Goal: Task Accomplishment & Management: Complete application form

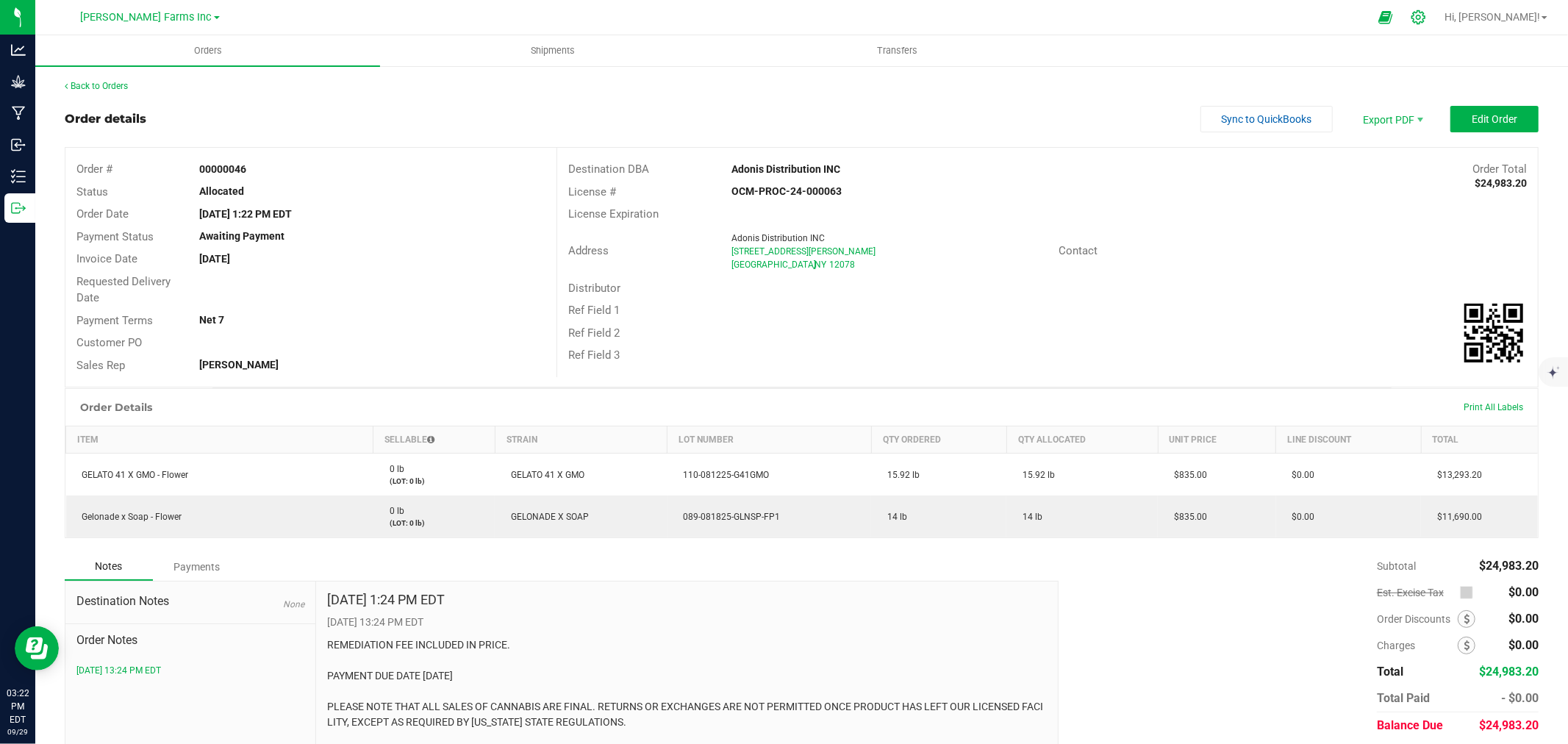
click at [1426, 20] on icon at bounding box center [1419, 18] width 16 height 16
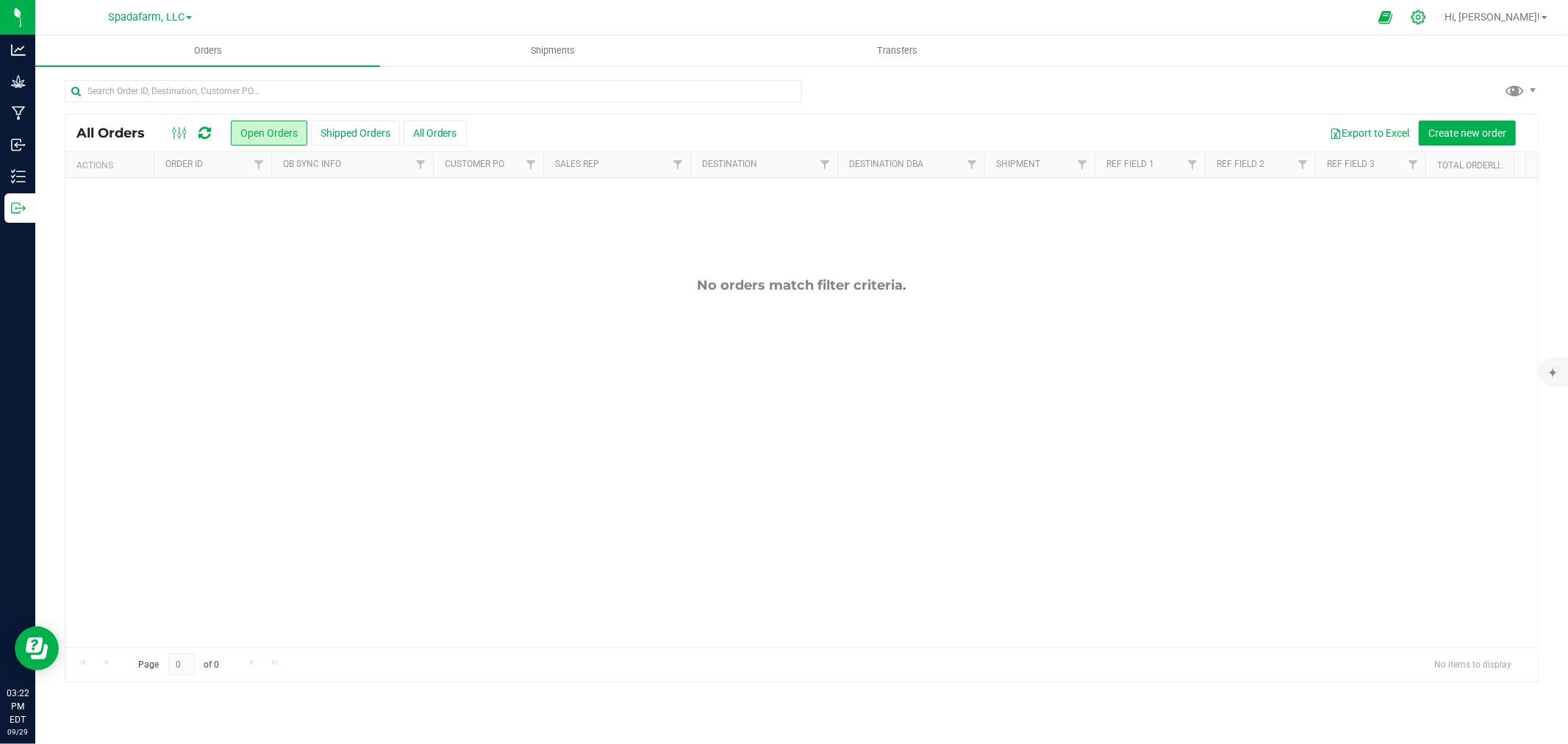
click at [1437, 9] on div at bounding box center [1418, 17] width 37 height 32
click at [1426, 19] on icon at bounding box center [1419, 18] width 16 height 16
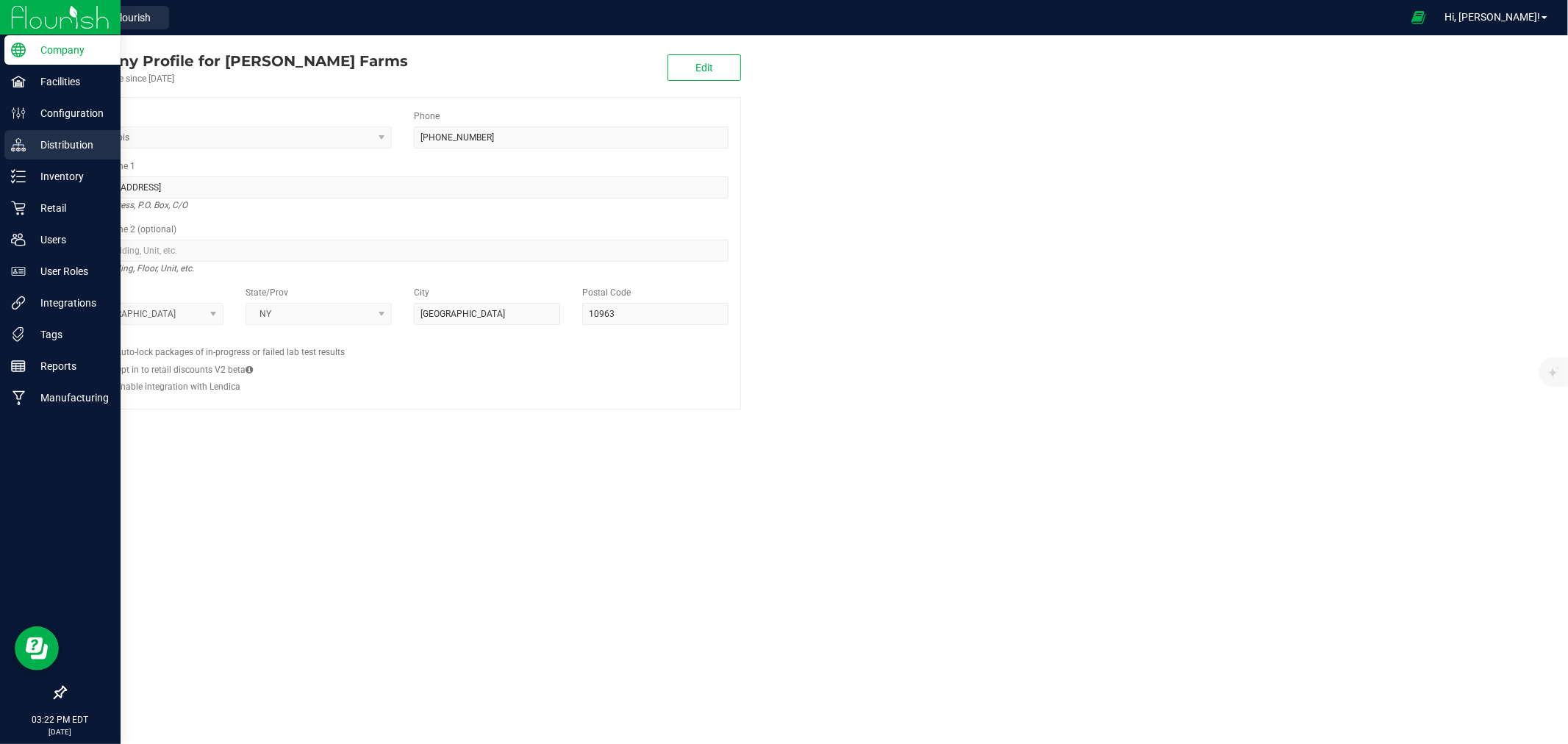
click at [71, 143] on p "Distribution" at bounding box center [69, 145] width 88 height 18
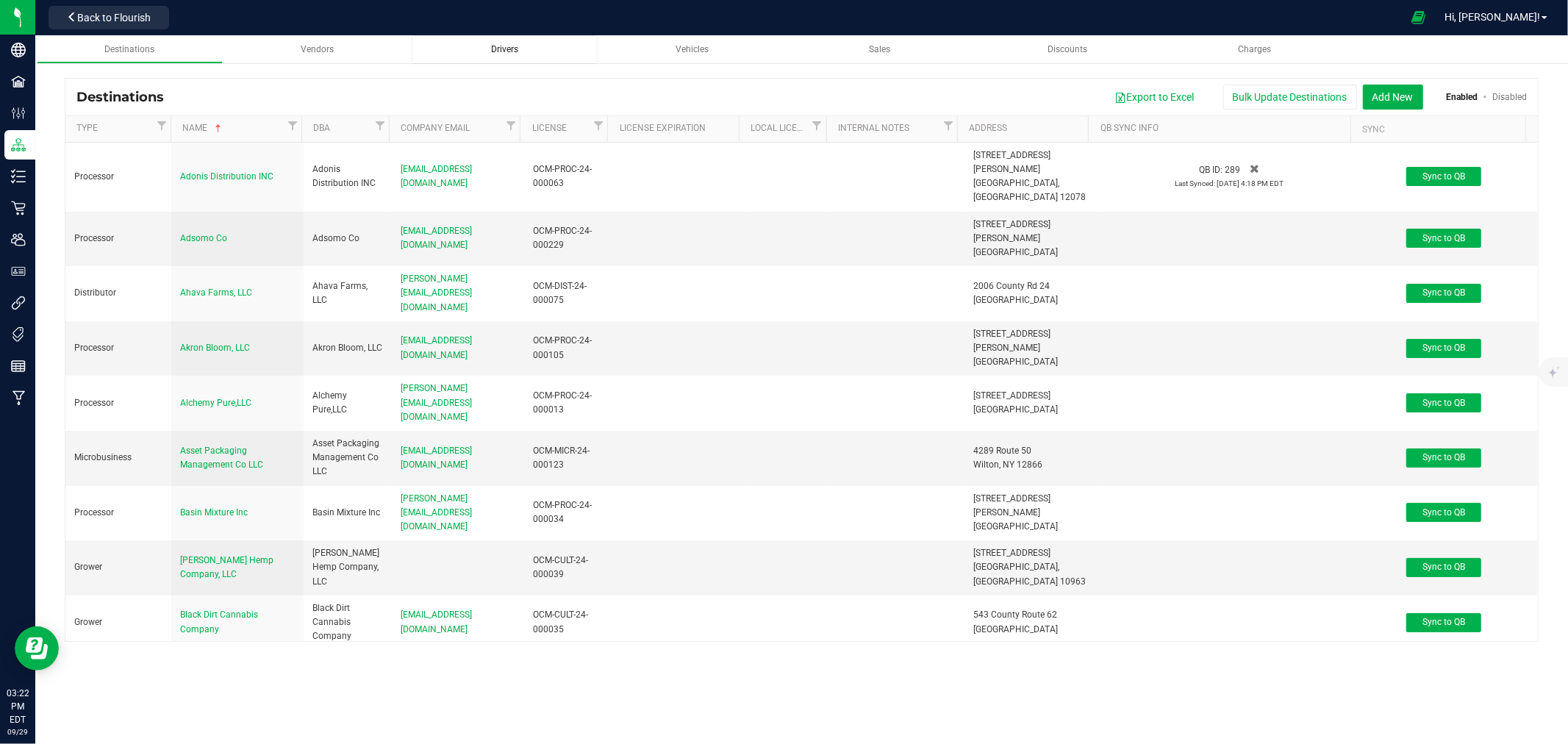
click at [517, 51] on span "Drivers" at bounding box center [505, 49] width 28 height 10
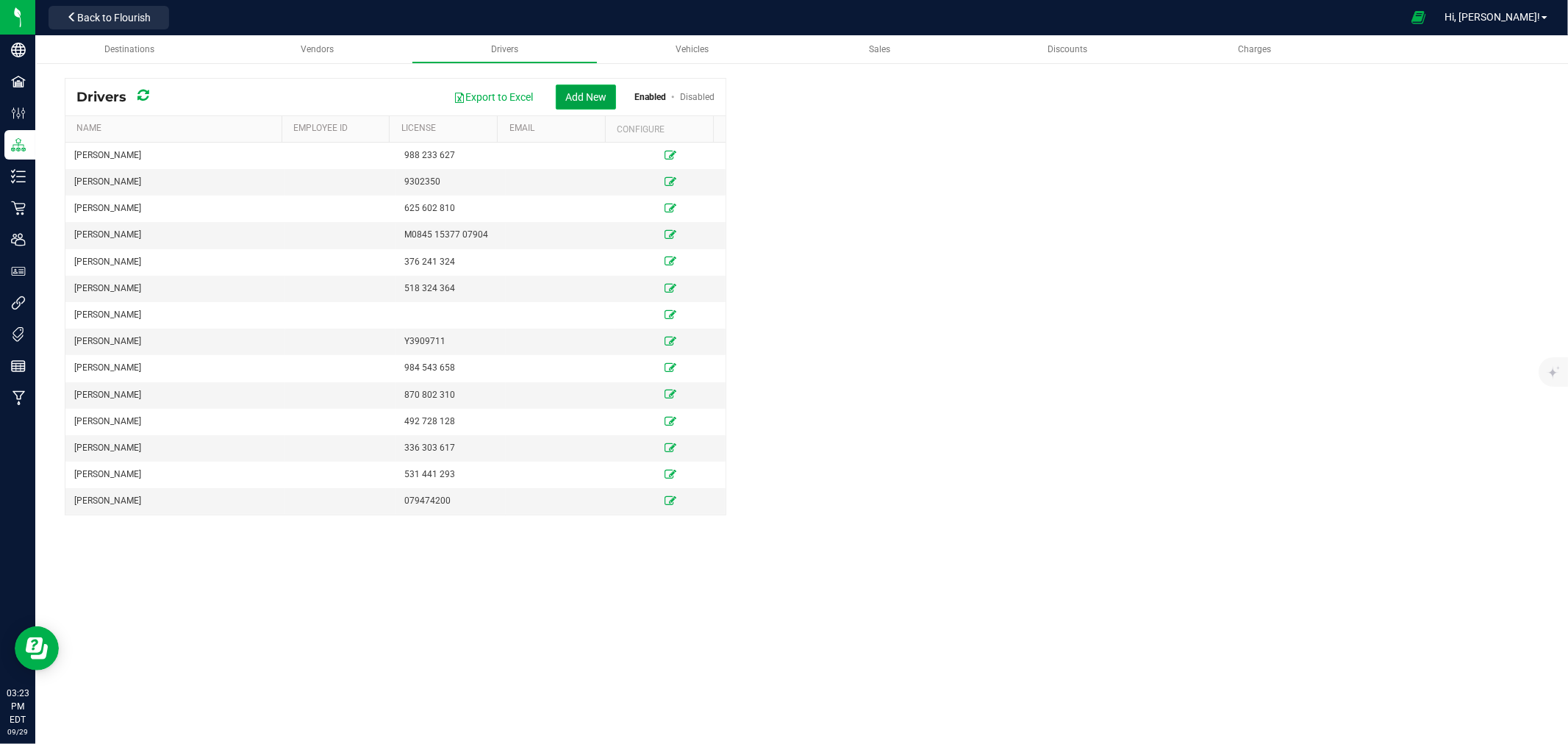
click at [603, 88] on button "Add New" at bounding box center [585, 97] width 60 height 25
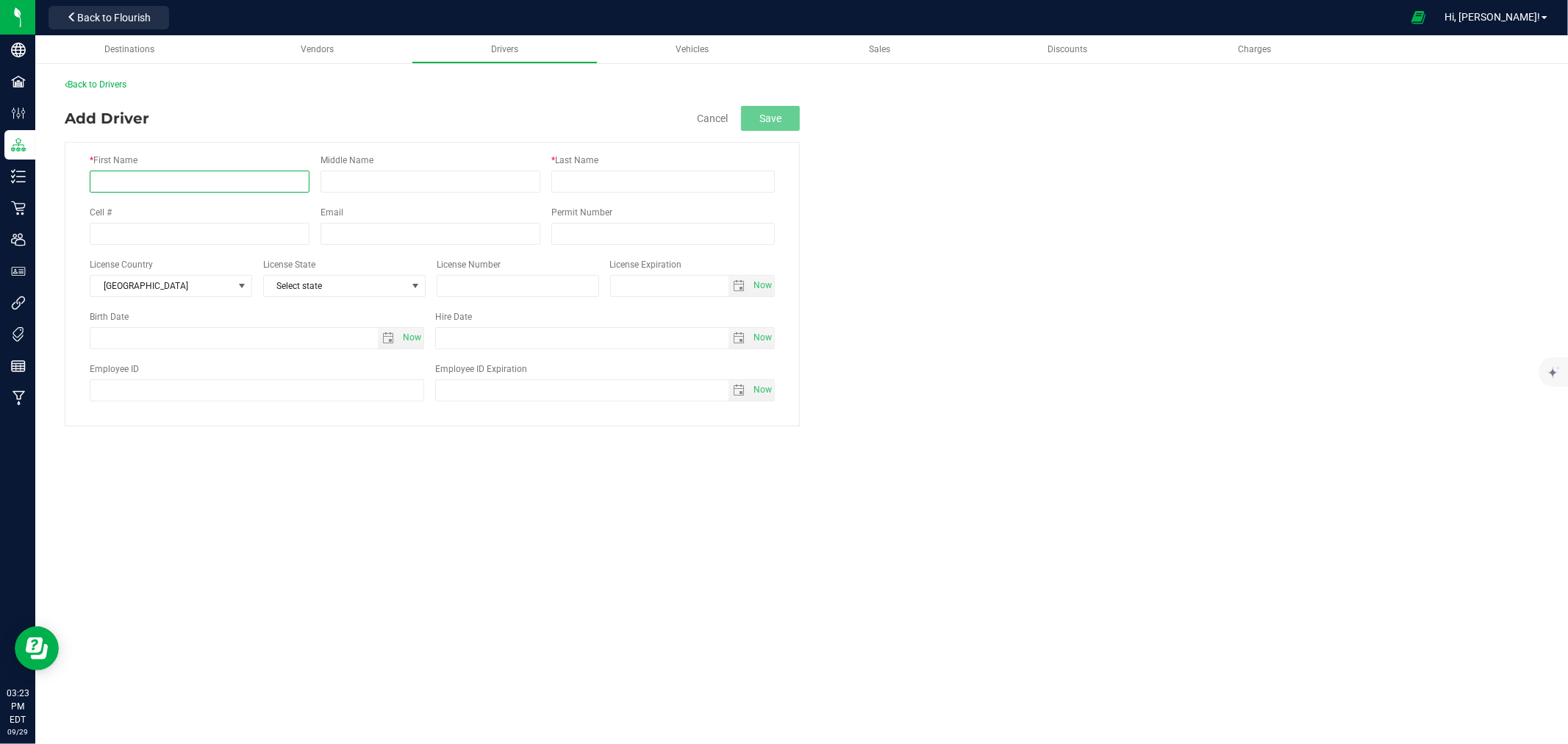
click at [191, 188] on input "* First Name" at bounding box center [199, 182] width 220 height 22
type input "j"
drag, startPoint x: 175, startPoint y: 186, endPoint x: 129, endPoint y: 182, distance: 46.2
click at [129, 182] on input "[PERSON_NAME]" at bounding box center [199, 182] width 220 height 22
type input "[PERSON_NAME]"
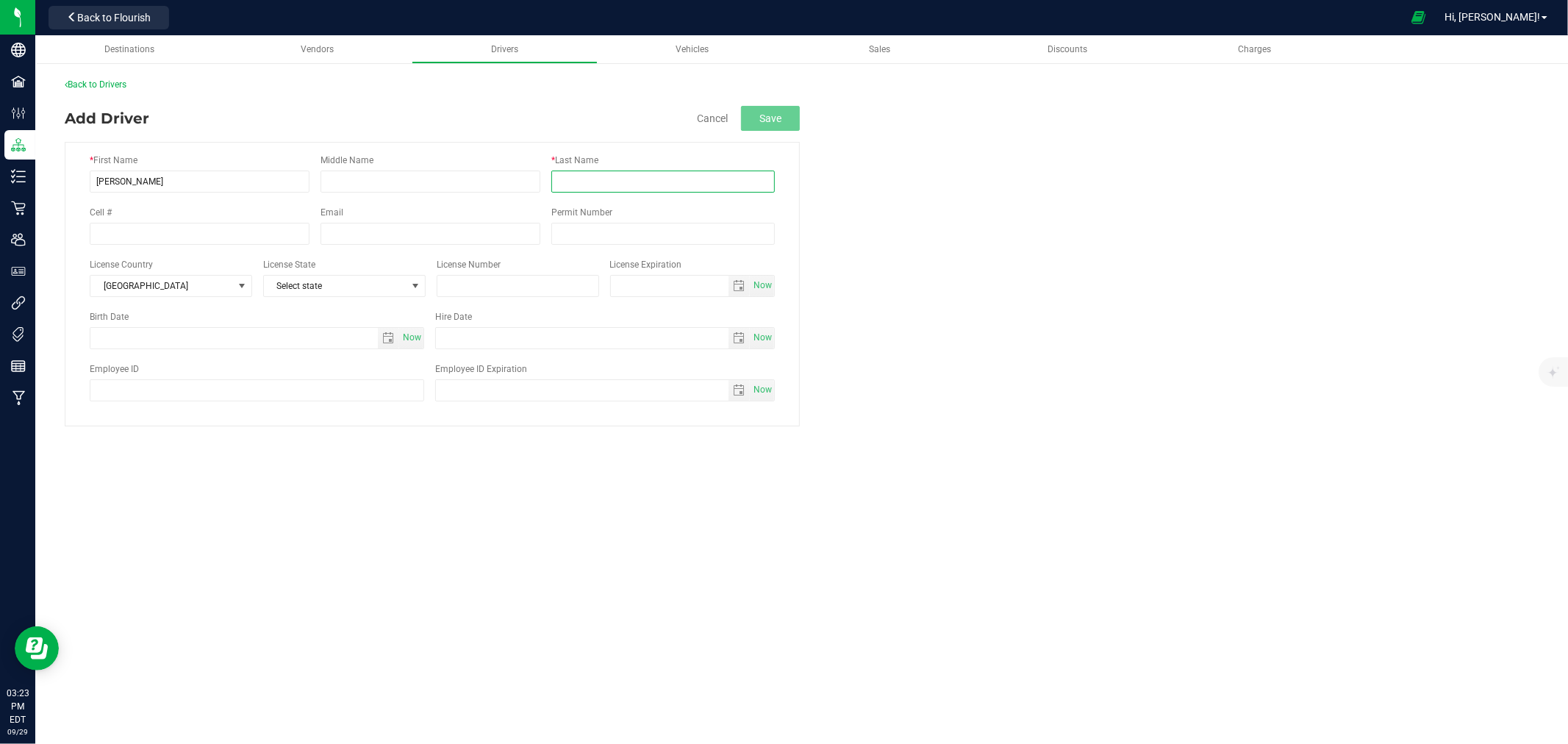
click at [598, 181] on input "* Last Name" at bounding box center [663, 182] width 223 height 22
paste input "[PERSON_NAME]"
type input "[PERSON_NAME]"
drag, startPoint x: 184, startPoint y: 178, endPoint x: 129, endPoint y: 179, distance: 55.0
click at [129, 179] on input "[PERSON_NAME]" at bounding box center [199, 182] width 220 height 22
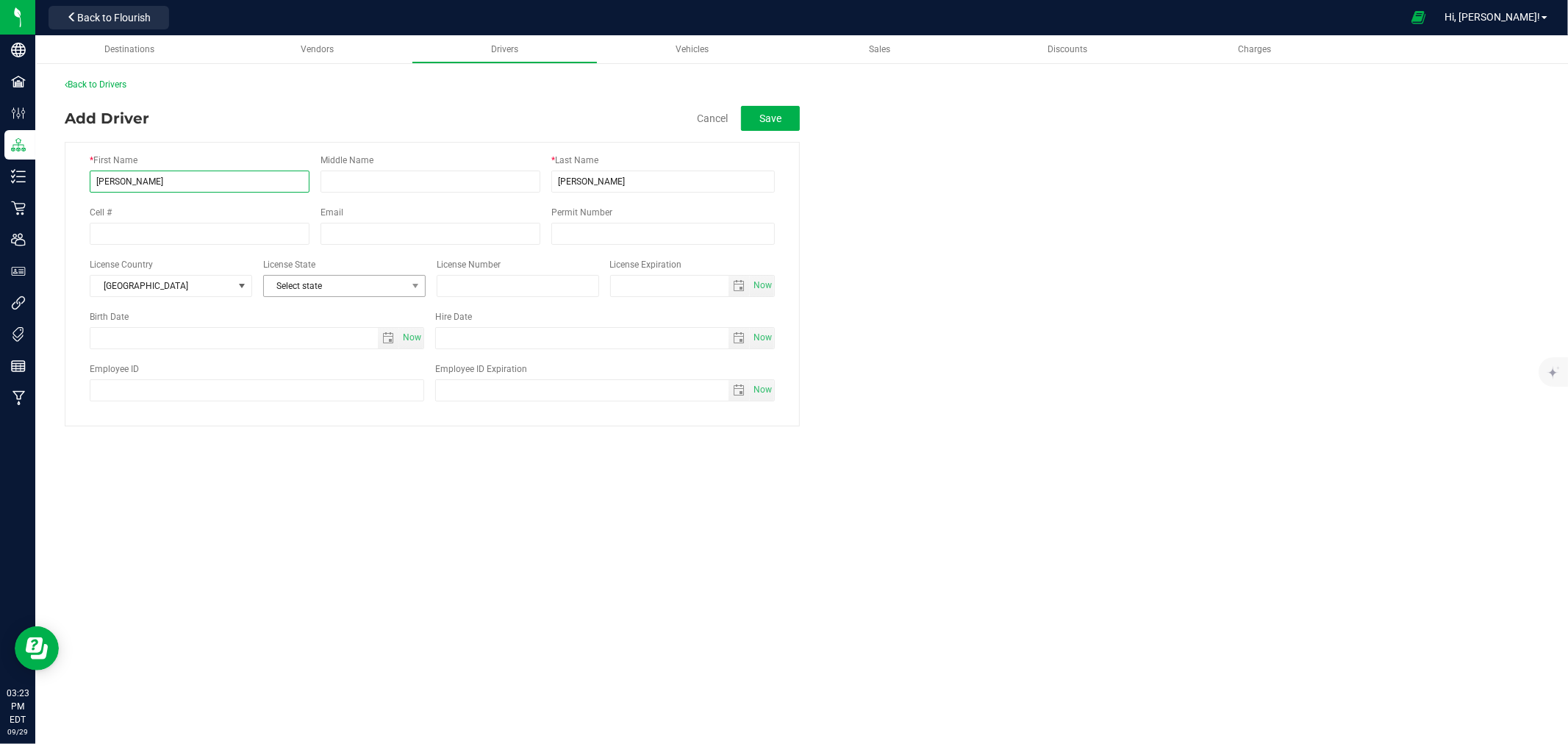
type input "[PERSON_NAME]"
click at [325, 278] on span "Select state" at bounding box center [335, 285] width 143 height 21
click at [319, 431] on li "NY" at bounding box center [343, 427] width 161 height 25
click at [529, 288] on input "text" at bounding box center [518, 286] width 163 height 22
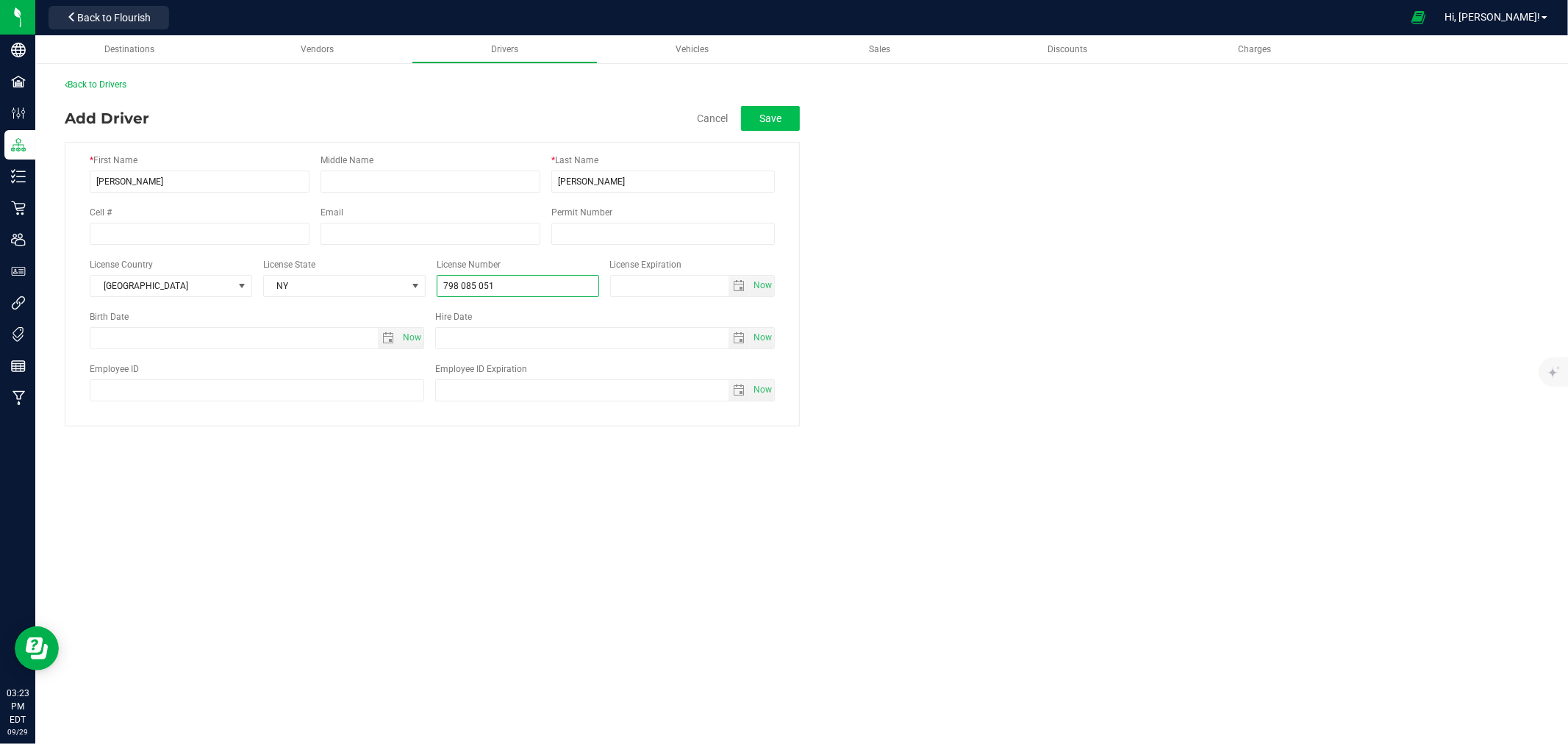
type input "798 085 051"
click at [772, 113] on button "Save" at bounding box center [771, 117] width 59 height 25
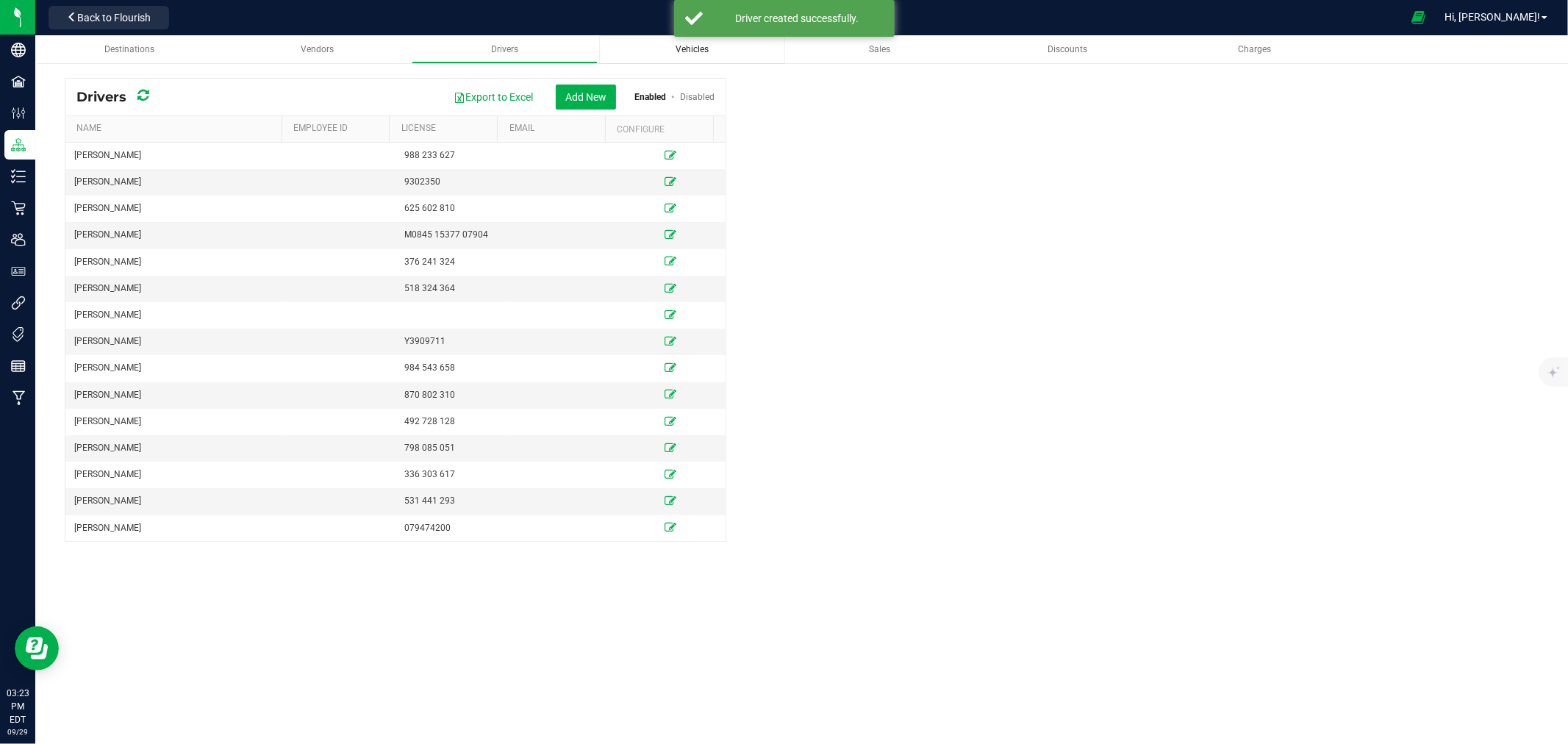
click at [679, 49] on span "Vehicles" at bounding box center [693, 49] width 34 height 10
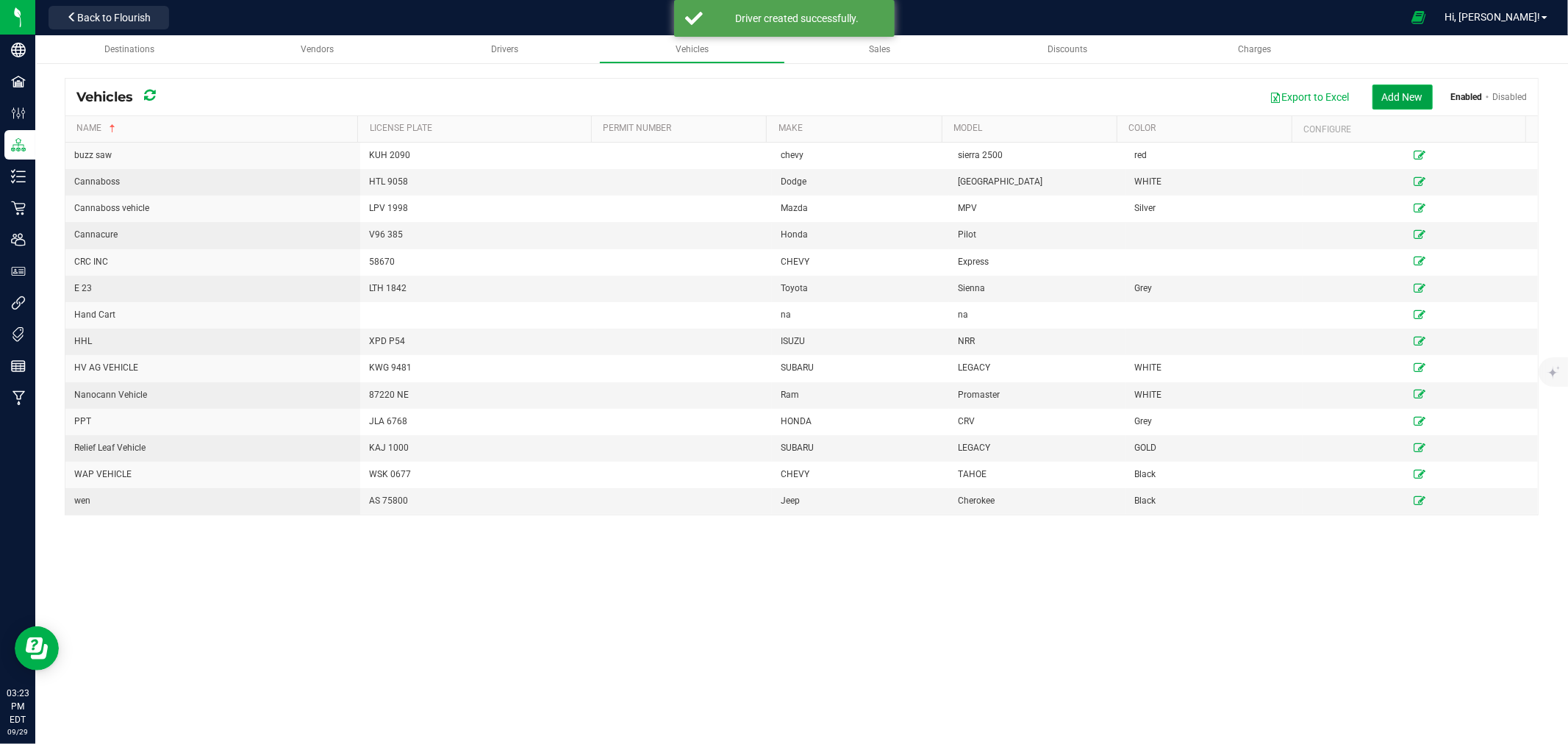
click at [1413, 96] on button "Add New" at bounding box center [1402, 97] width 60 height 25
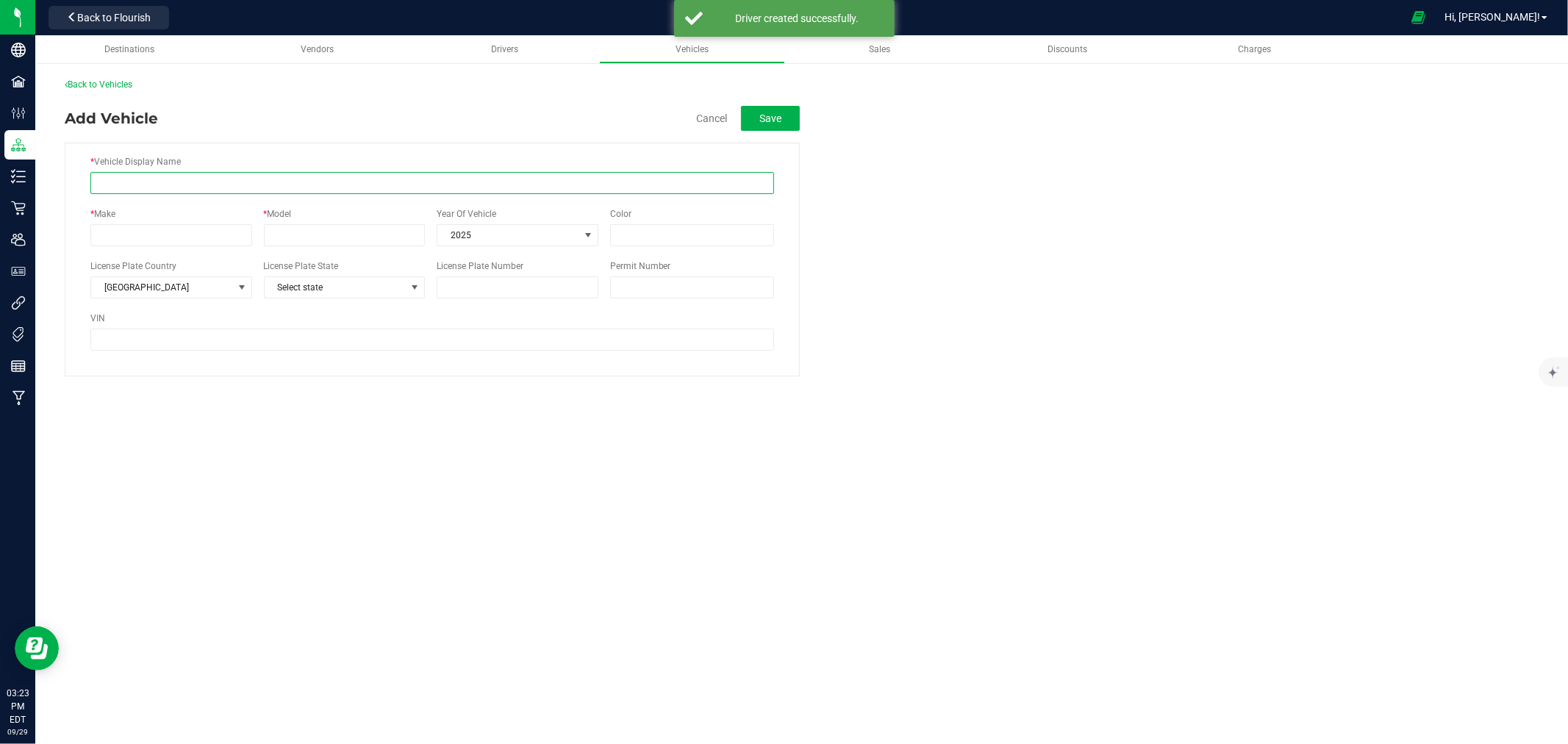
click at [208, 182] on input "* Vehicle Display Name" at bounding box center [432, 183] width 684 height 22
type input "DBE"
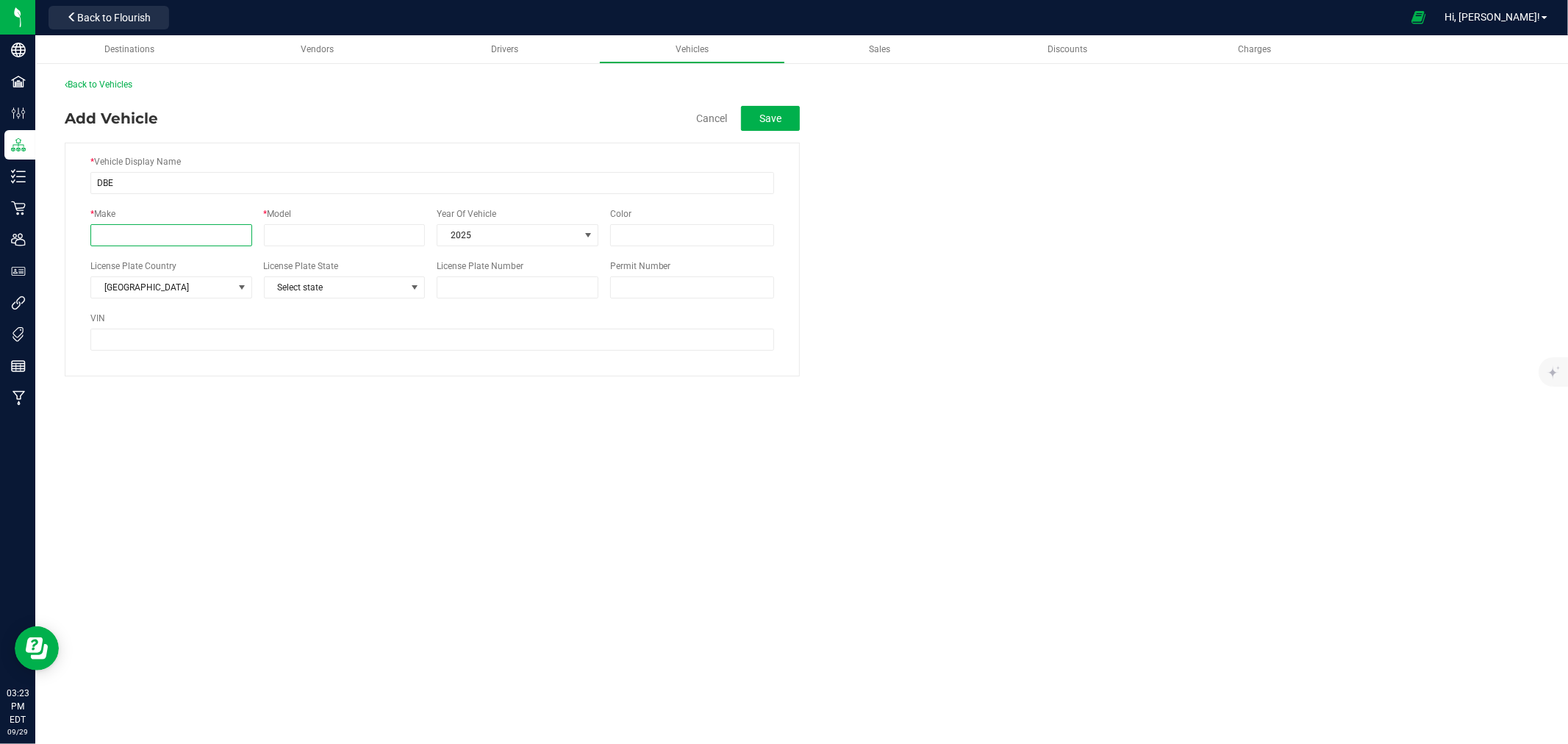
click at [163, 235] on input "* Make" at bounding box center [172, 235] width 162 height 22
type input "TOYOTA"
click at [377, 241] on input "* Model" at bounding box center [344, 235] width 162 height 22
type input "COROLLA"
click at [633, 239] on input "Color" at bounding box center [692, 235] width 164 height 22
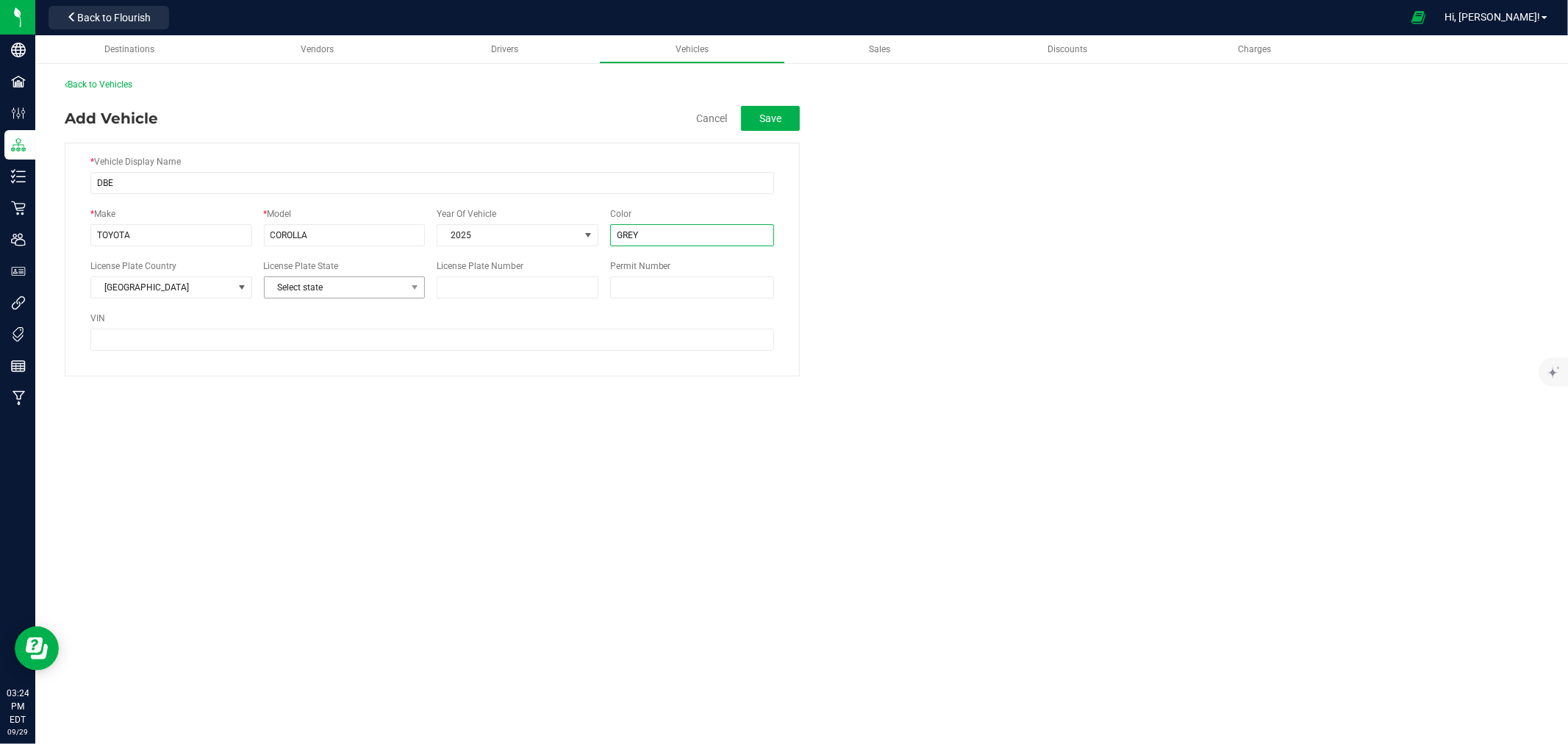
type input "GREY"
click at [301, 291] on span "Select state" at bounding box center [336, 287] width 142 height 21
click at [335, 405] on li "NY" at bounding box center [344, 404] width 160 height 25
click at [466, 280] on input "License Plate Number" at bounding box center [518, 287] width 162 height 22
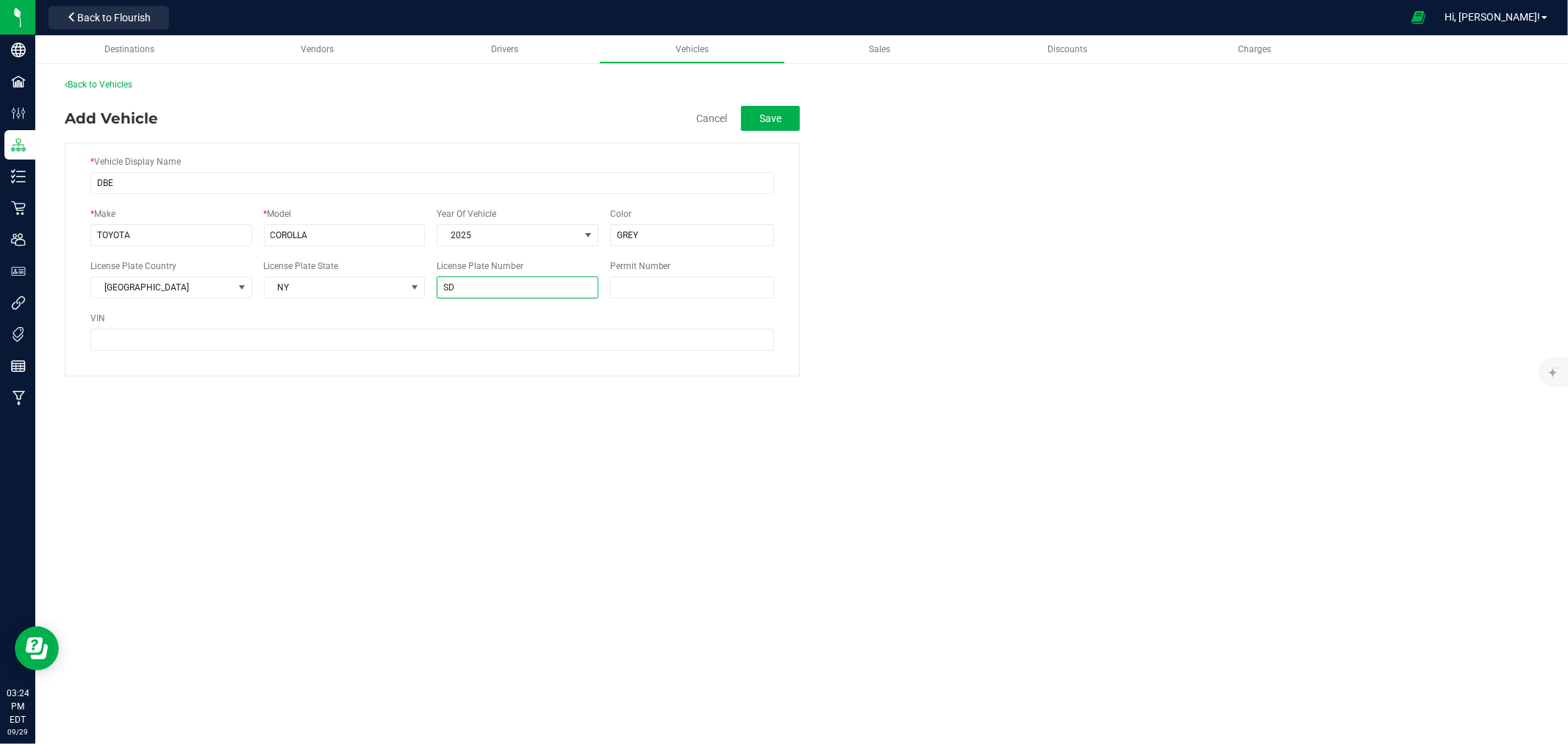
type input "S"
type input "DSD 2154"
click at [791, 126] on button "Save" at bounding box center [771, 117] width 59 height 25
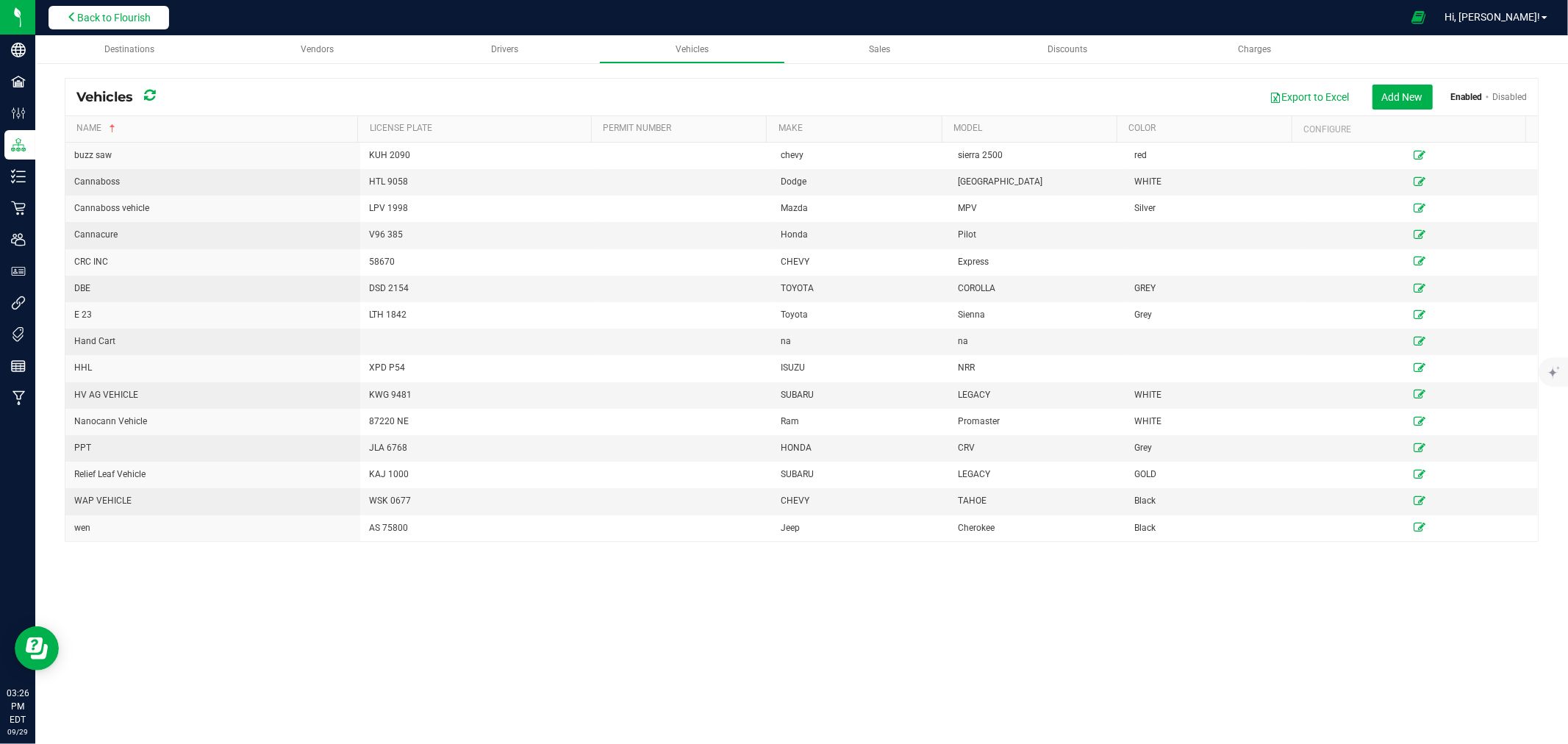
click at [163, 10] on button "Back to Flourish" at bounding box center [109, 18] width 120 height 24
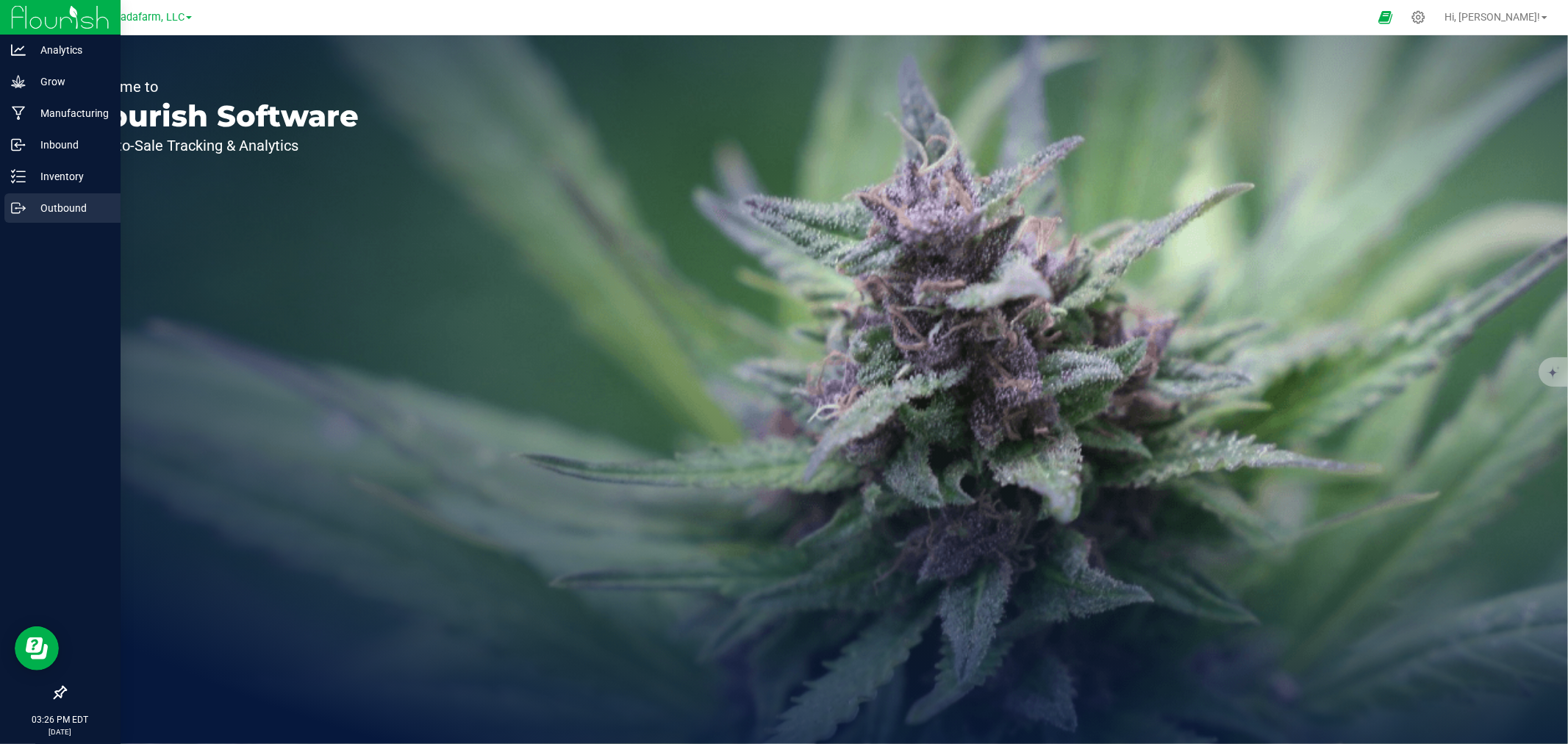
click at [47, 199] on p "Outbound" at bounding box center [69, 208] width 88 height 18
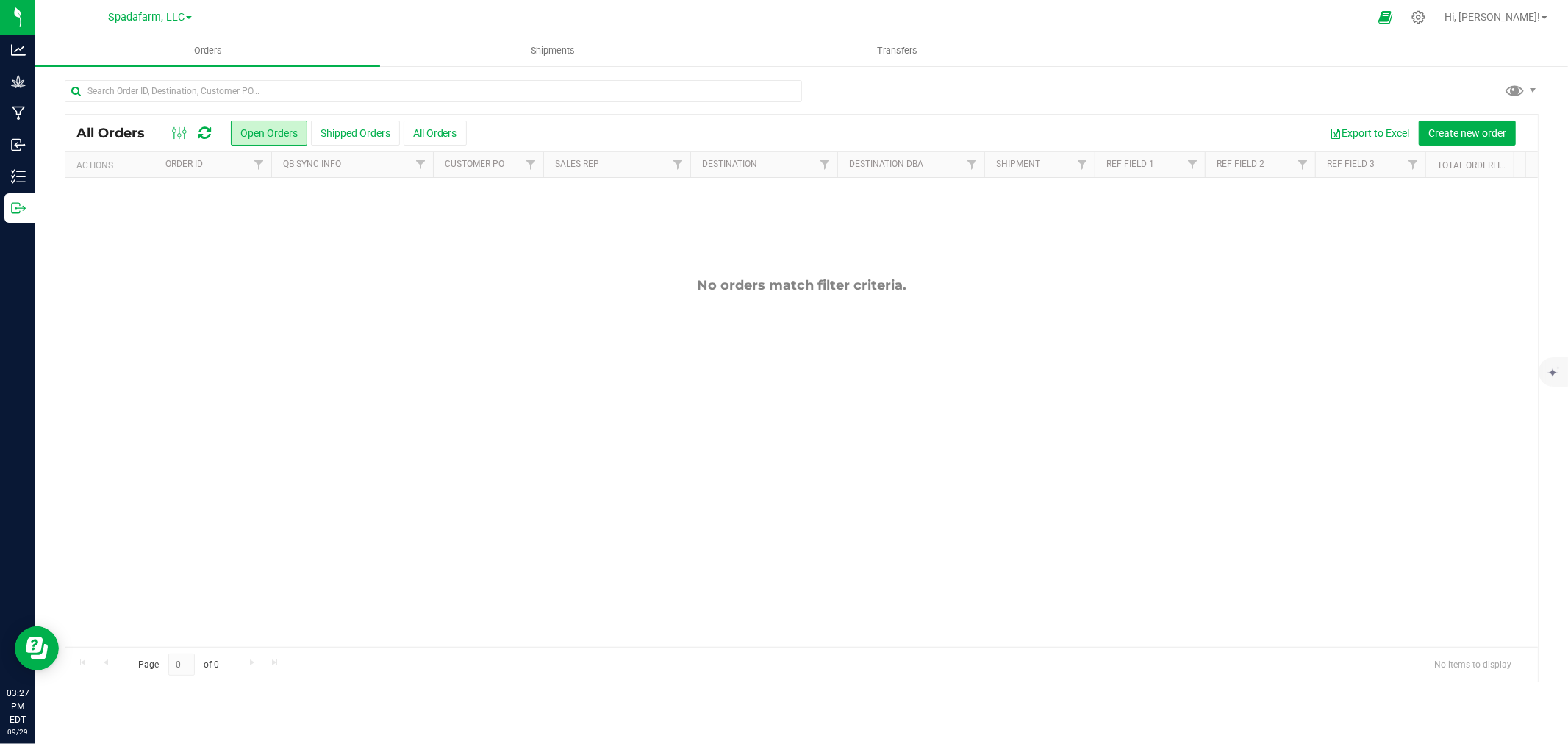
click at [191, 23] on div "Spadafarm, LLC" at bounding box center [150, 17] width 215 height 23
click at [180, 25] on div "Spadafarm, LLC" at bounding box center [150, 17] width 84 height 18
click at [164, 21] on span "Spadafarm, LLC" at bounding box center [146, 17] width 76 height 13
click at [156, 160] on link "[PERSON_NAME] Farms Inc" at bounding box center [150, 169] width 215 height 20
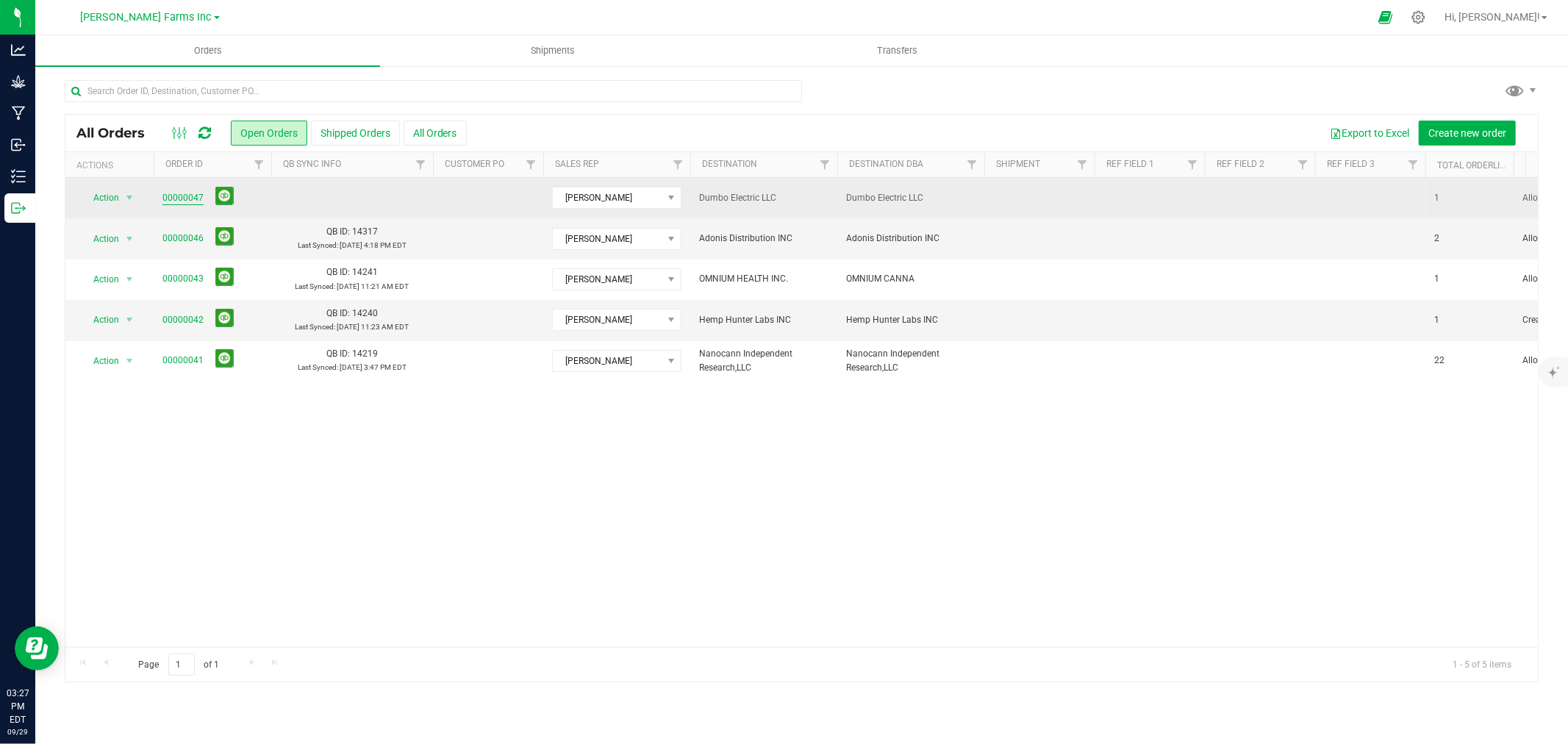
click at [186, 191] on link "00000047" at bounding box center [184, 198] width 41 height 14
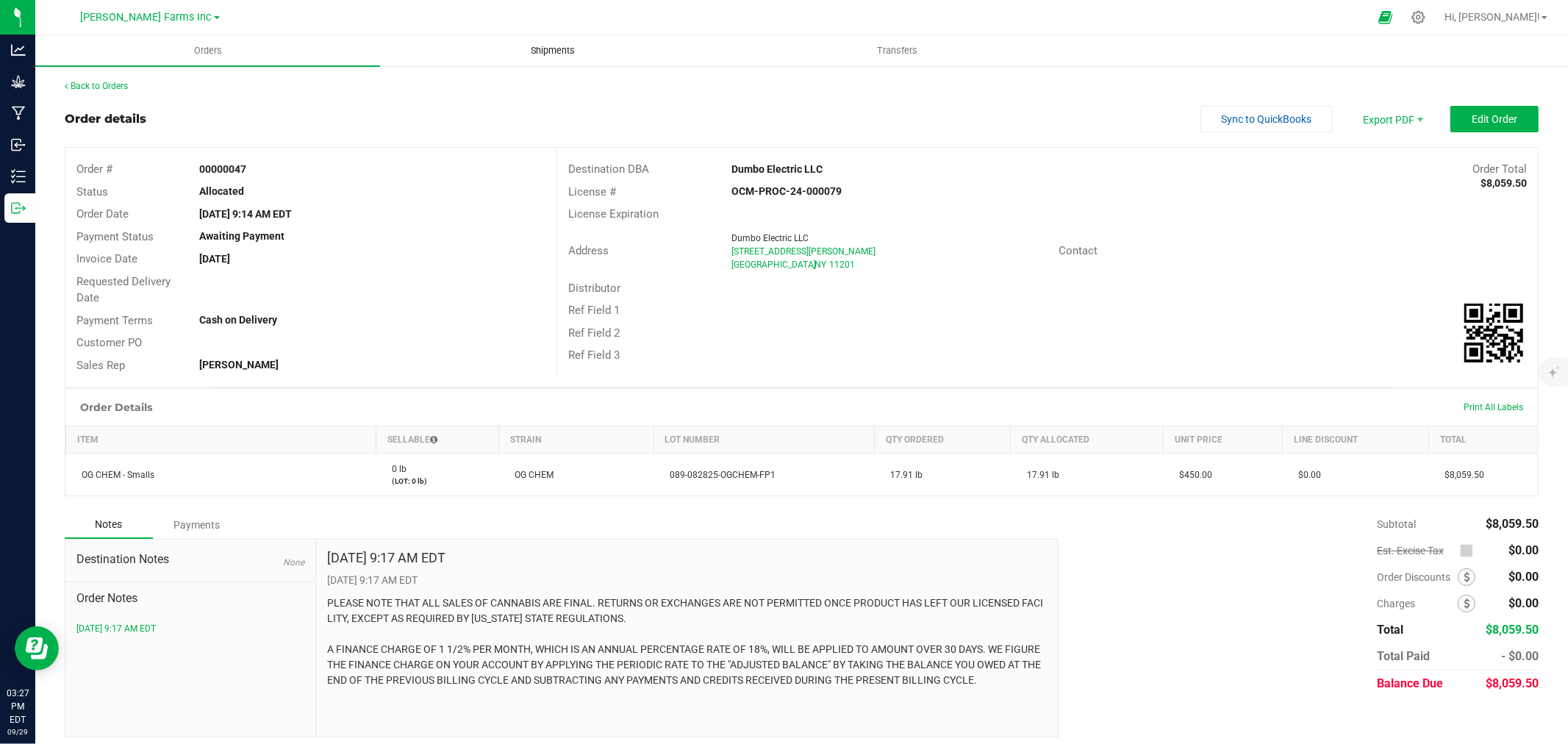
click at [539, 51] on span "Shipments" at bounding box center [553, 50] width 84 height 13
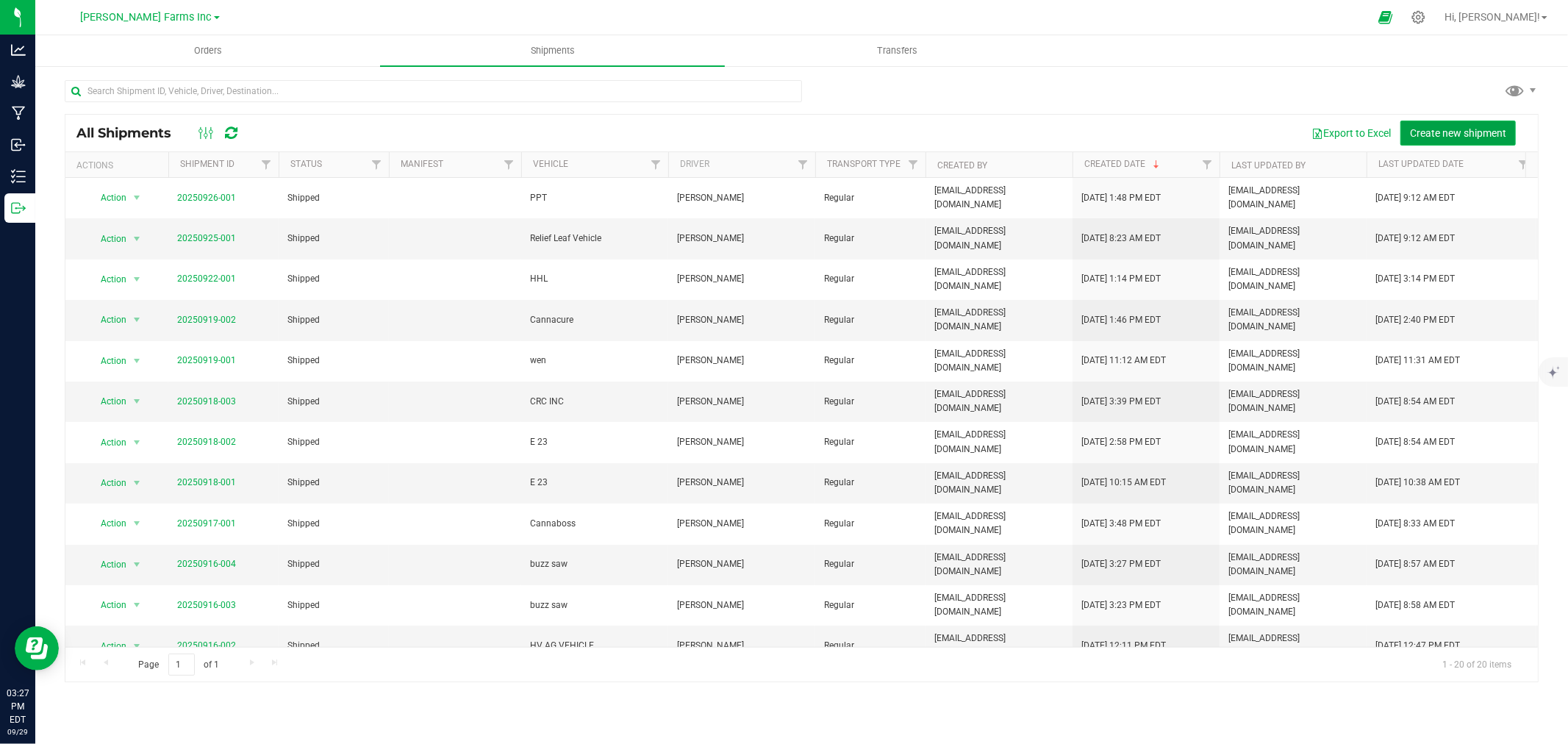
click at [1460, 125] on button "Create new shipment" at bounding box center [1457, 132] width 115 height 25
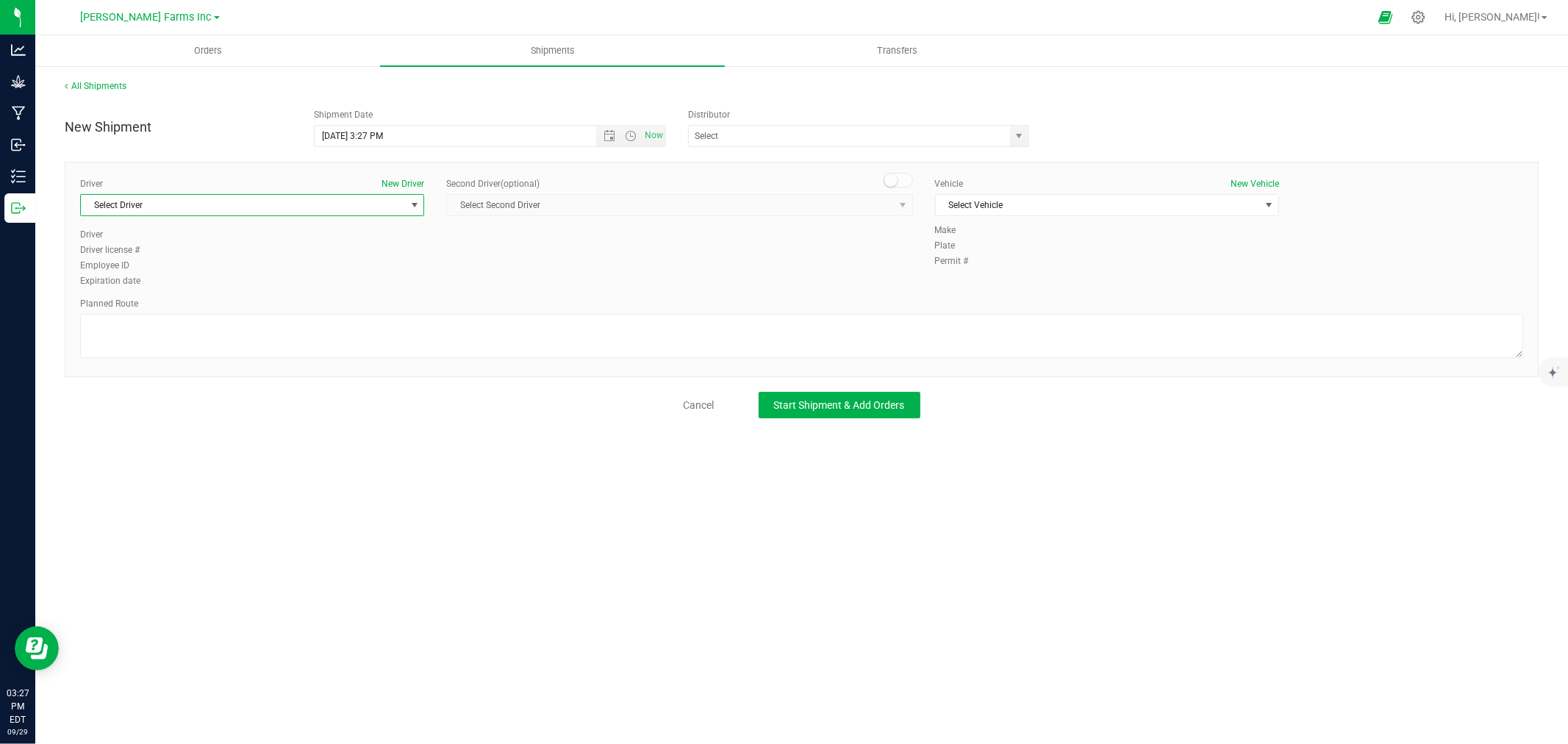
click at [412, 203] on span "select" at bounding box center [414, 205] width 12 height 12
click at [206, 365] on li "[PERSON_NAME]" at bounding box center [252, 360] width 342 height 22
click at [1008, 200] on span "Select Vehicle" at bounding box center [1097, 204] width 325 height 21
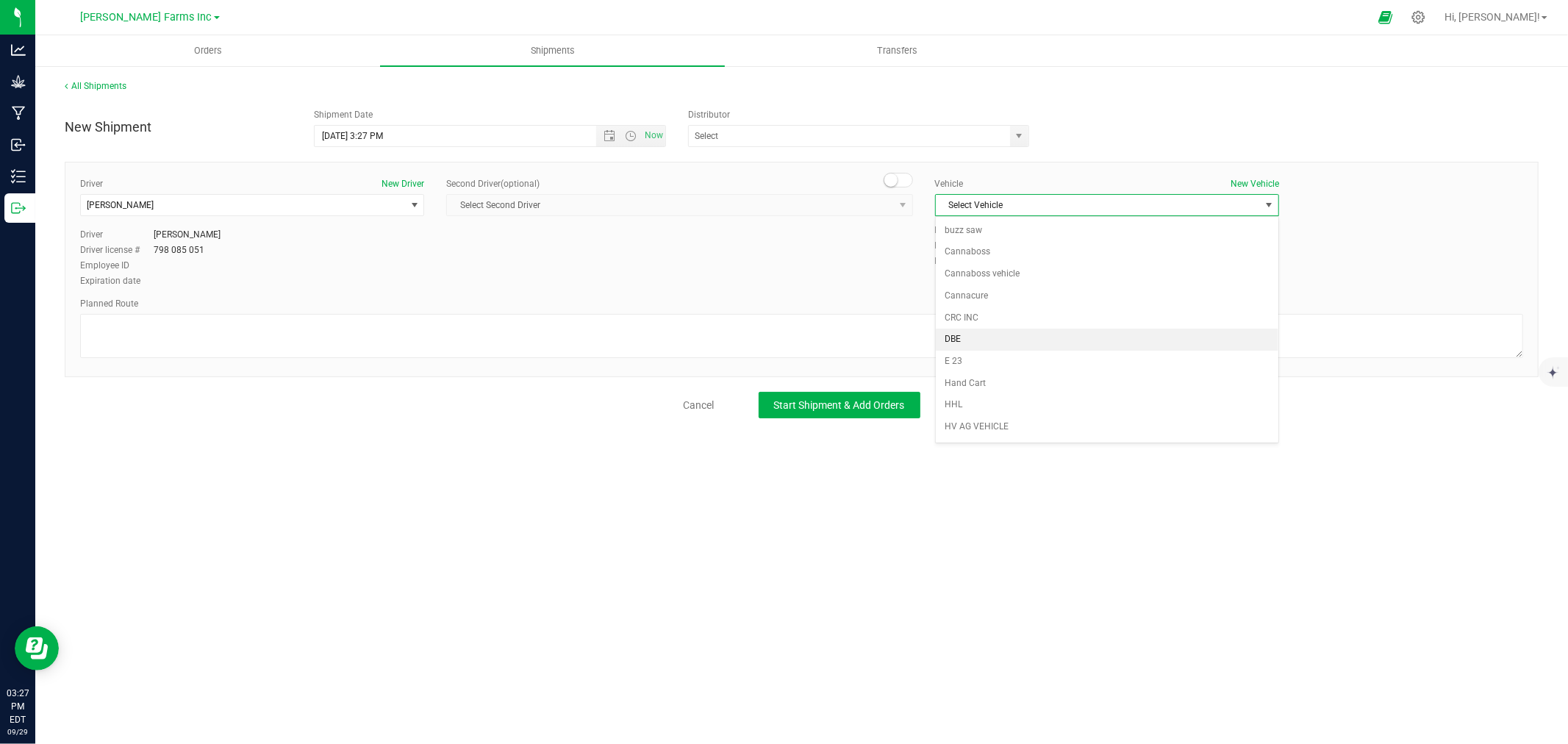
click at [1010, 340] on li "DBE" at bounding box center [1106, 339] width 342 height 22
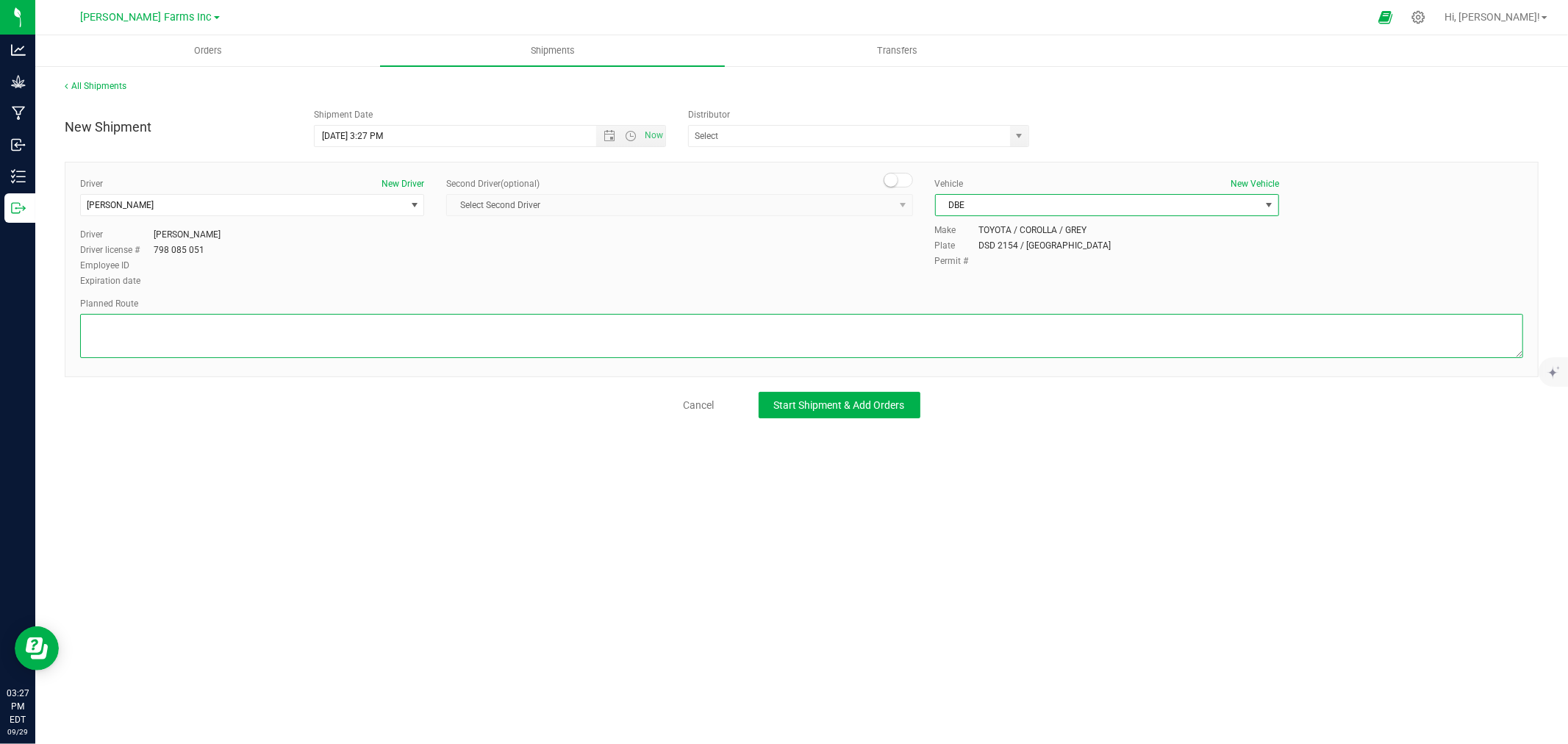
click at [281, 345] on textarea at bounding box center [801, 335] width 1443 height 44
click at [333, 330] on textarea at bounding box center [801, 335] width 1443 height 44
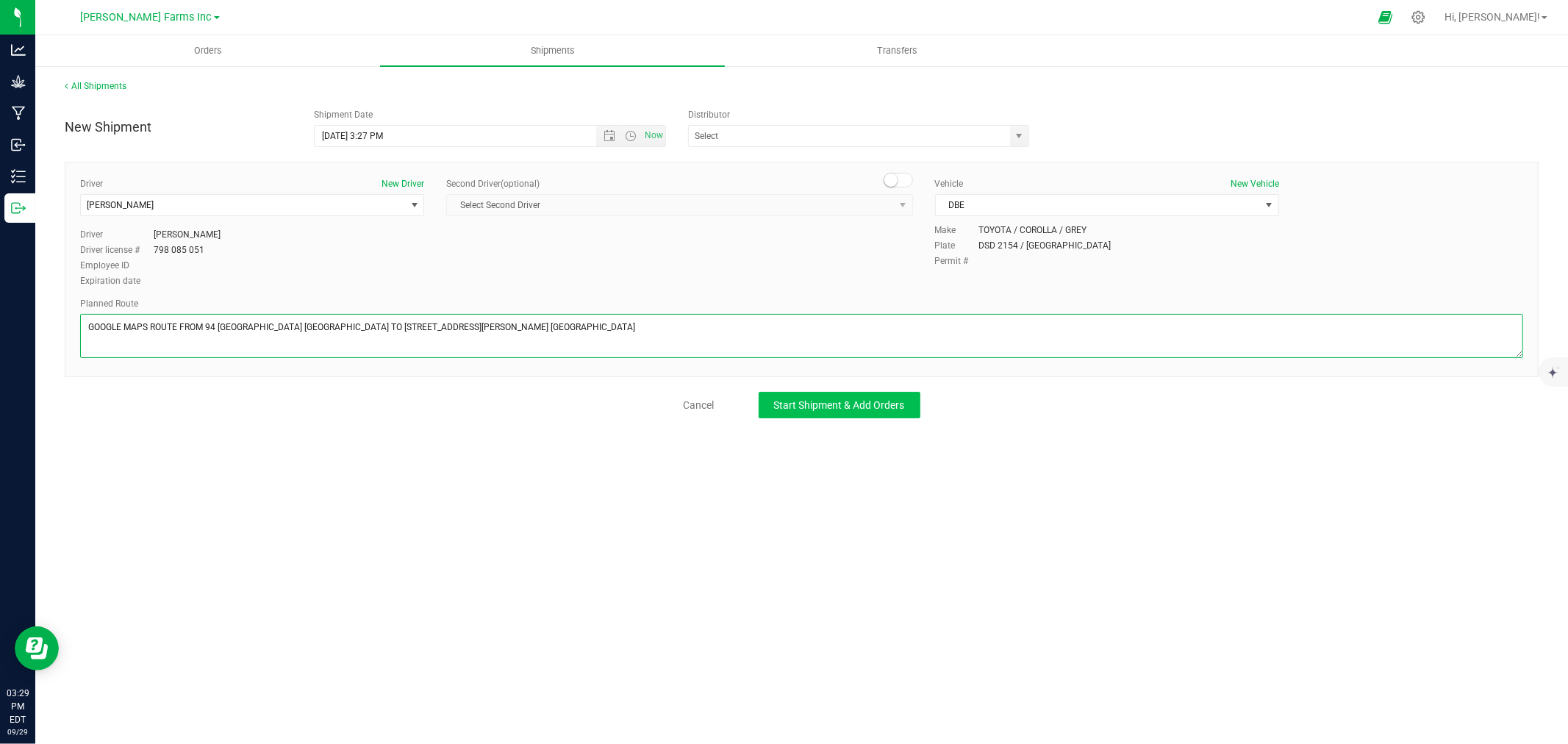
type textarea "GOOGLE MAPS ROUTE FROM 94 [GEOGRAPHIC_DATA] [GEOGRAPHIC_DATA] TO [STREET_ADDRES…"
click at [823, 408] on span "Start Shipment & Add Orders" at bounding box center [839, 406] width 131 height 12
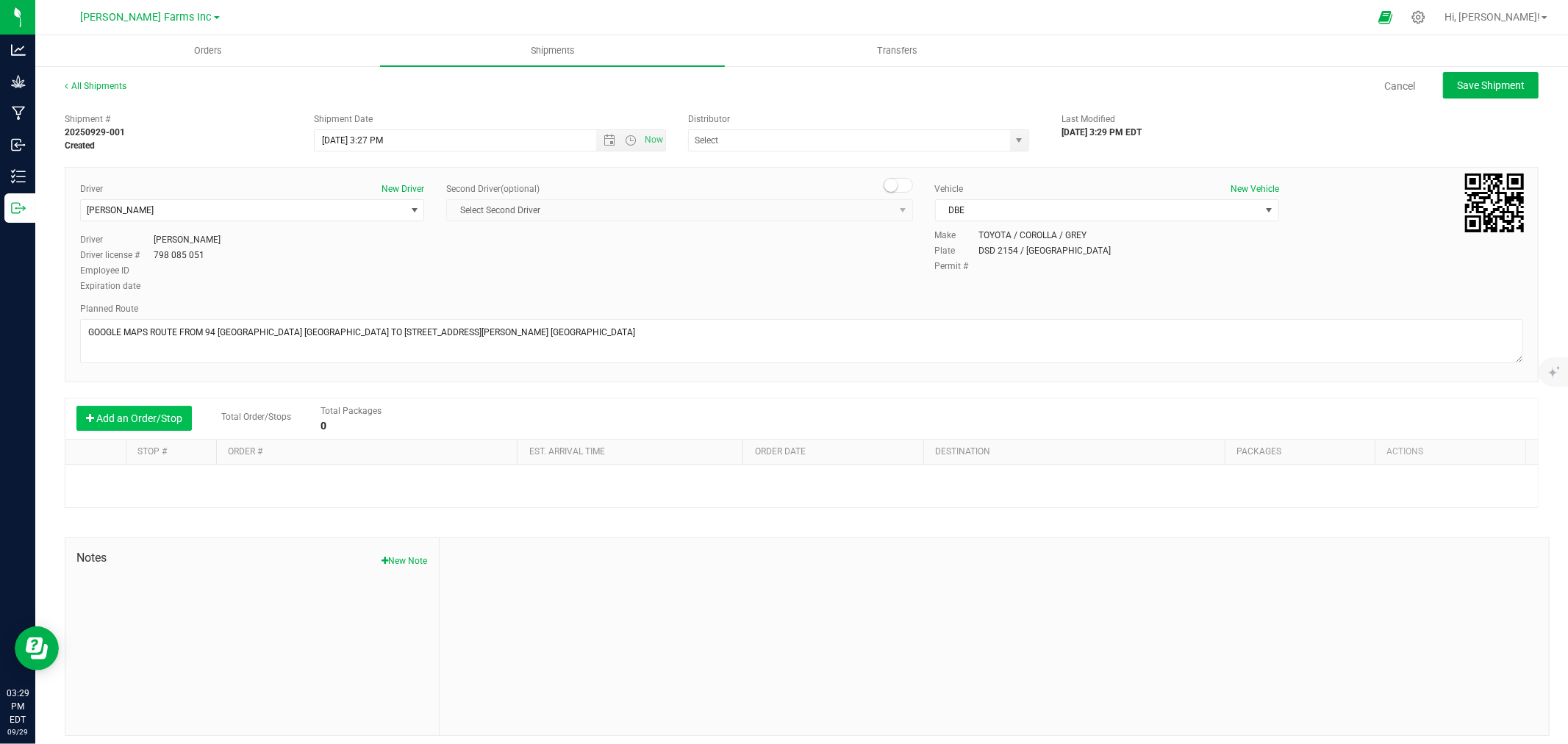
click at [142, 422] on button "Add an Order/Stop" at bounding box center [133, 417] width 115 height 25
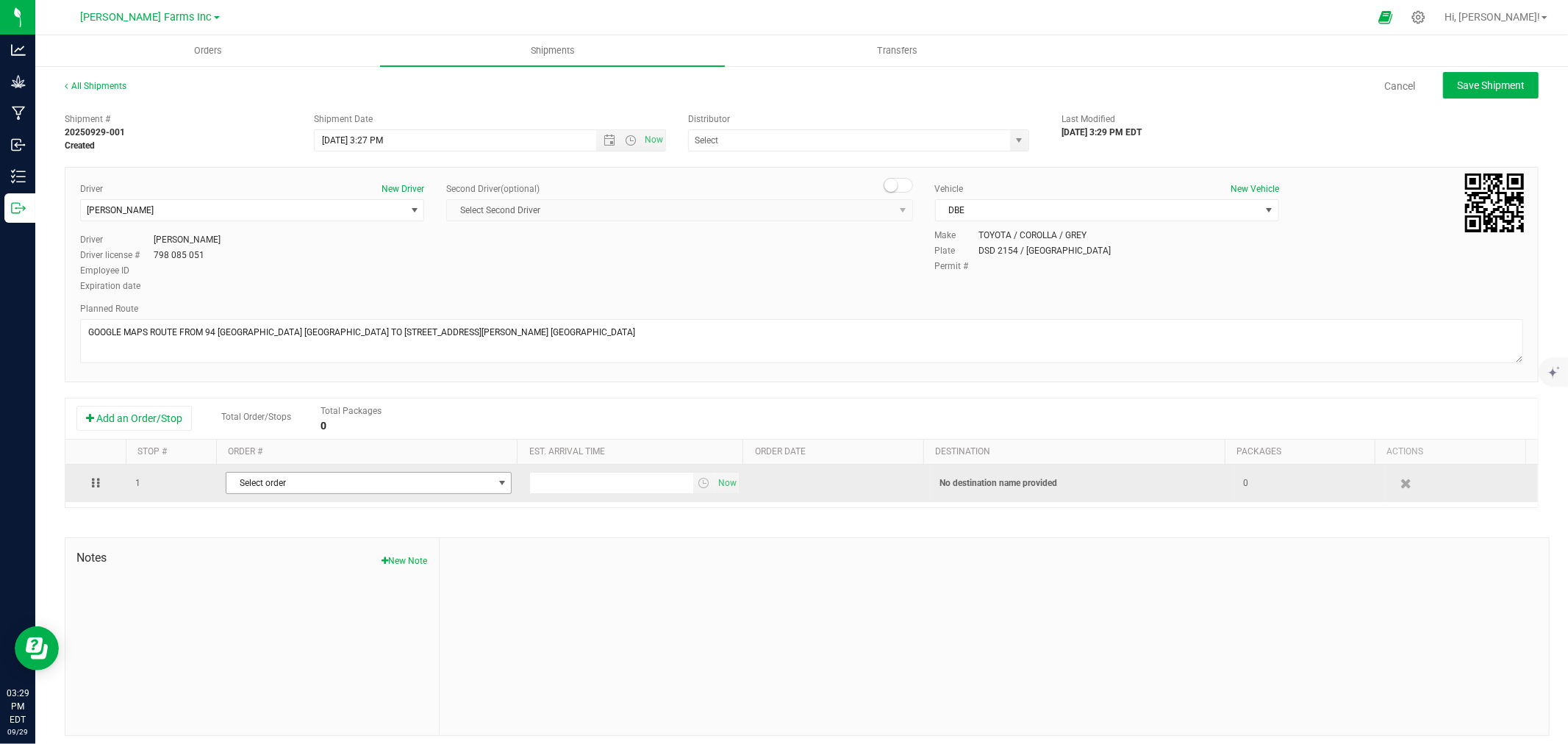
click at [270, 489] on span "Select order" at bounding box center [359, 483] width 266 height 21
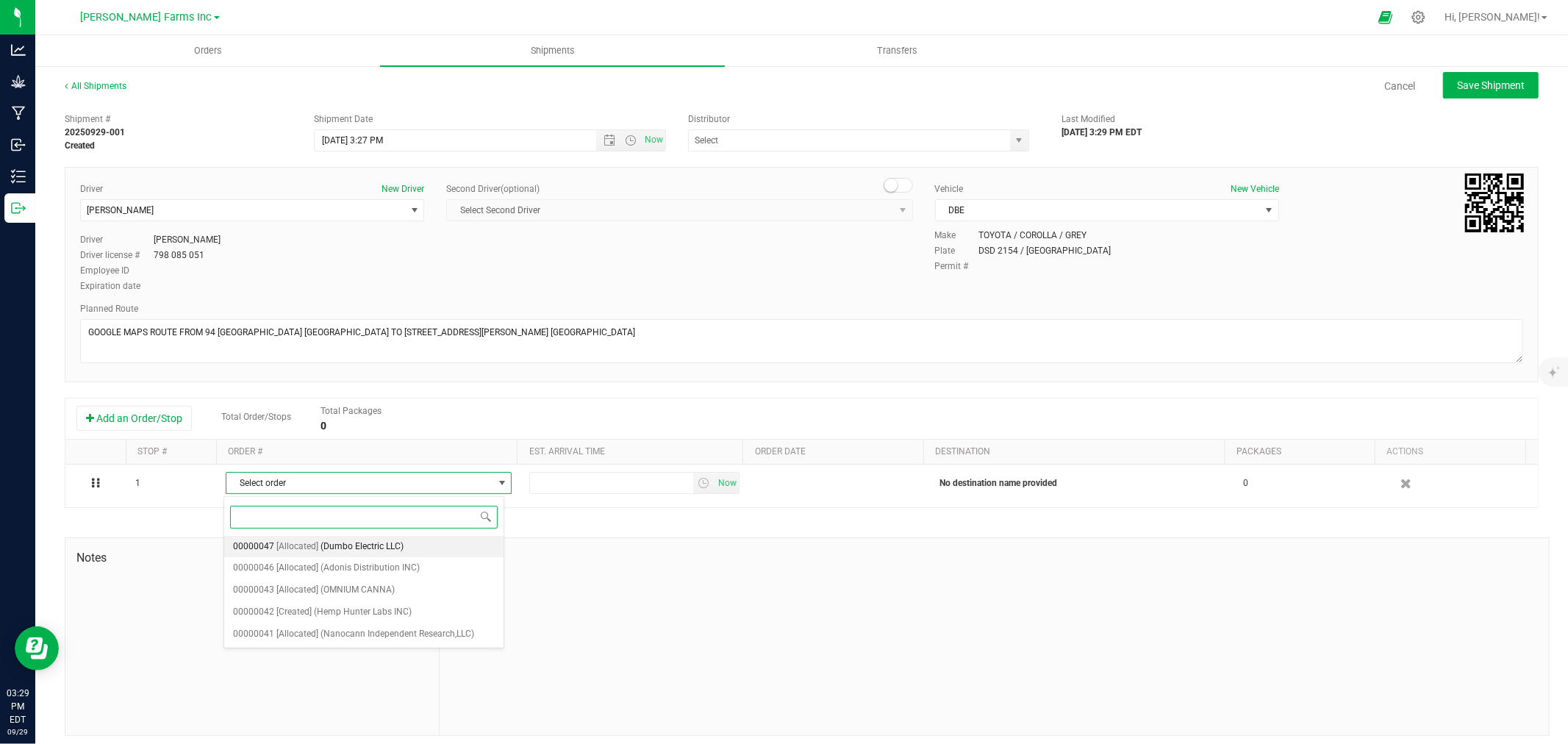
click at [415, 550] on li "00000047 [Allocated] (Dumbo Electric LLC)" at bounding box center [363, 547] width 279 height 22
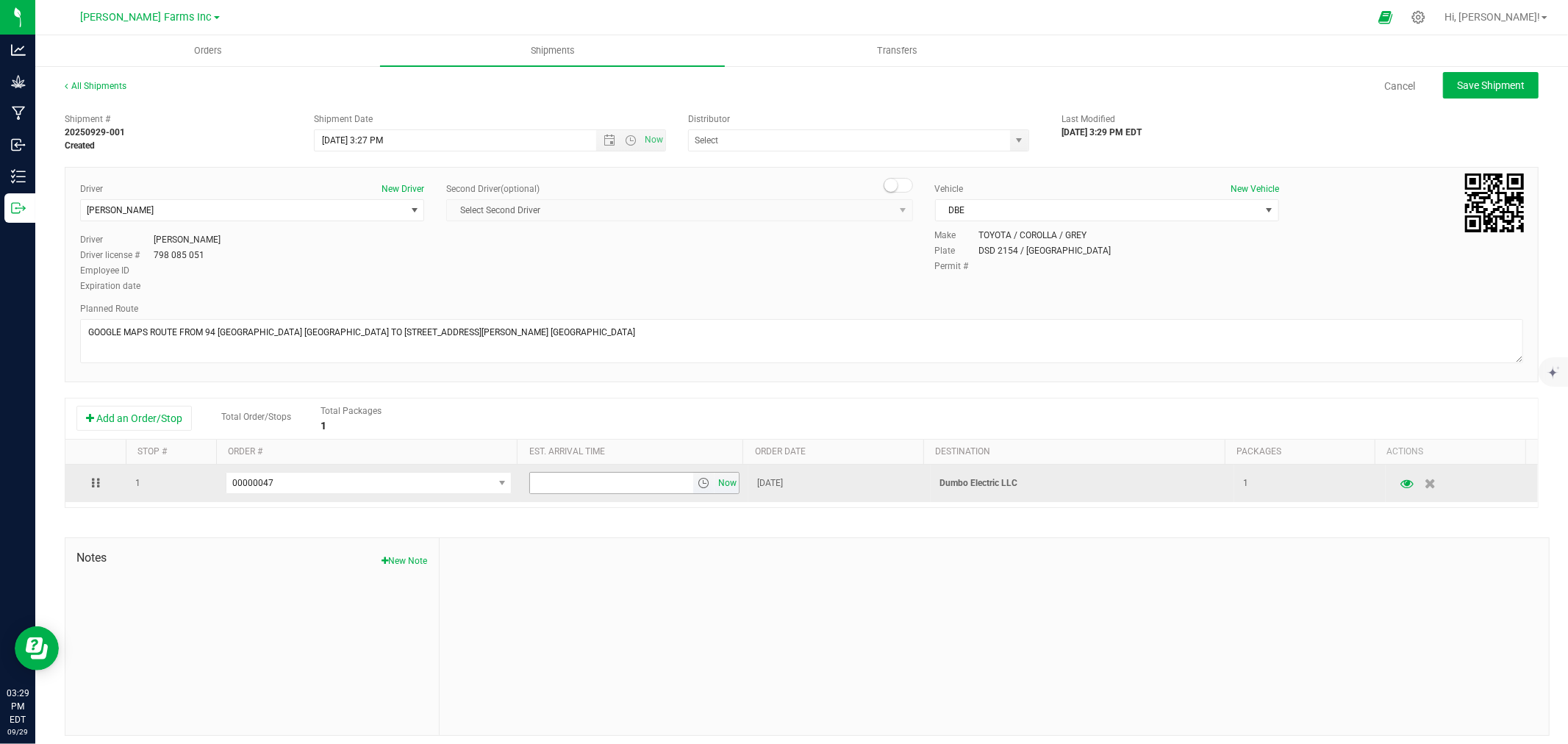
click at [716, 485] on span "Now" at bounding box center [727, 484] width 25 height 22
click at [699, 486] on span "select" at bounding box center [705, 483] width 22 height 21
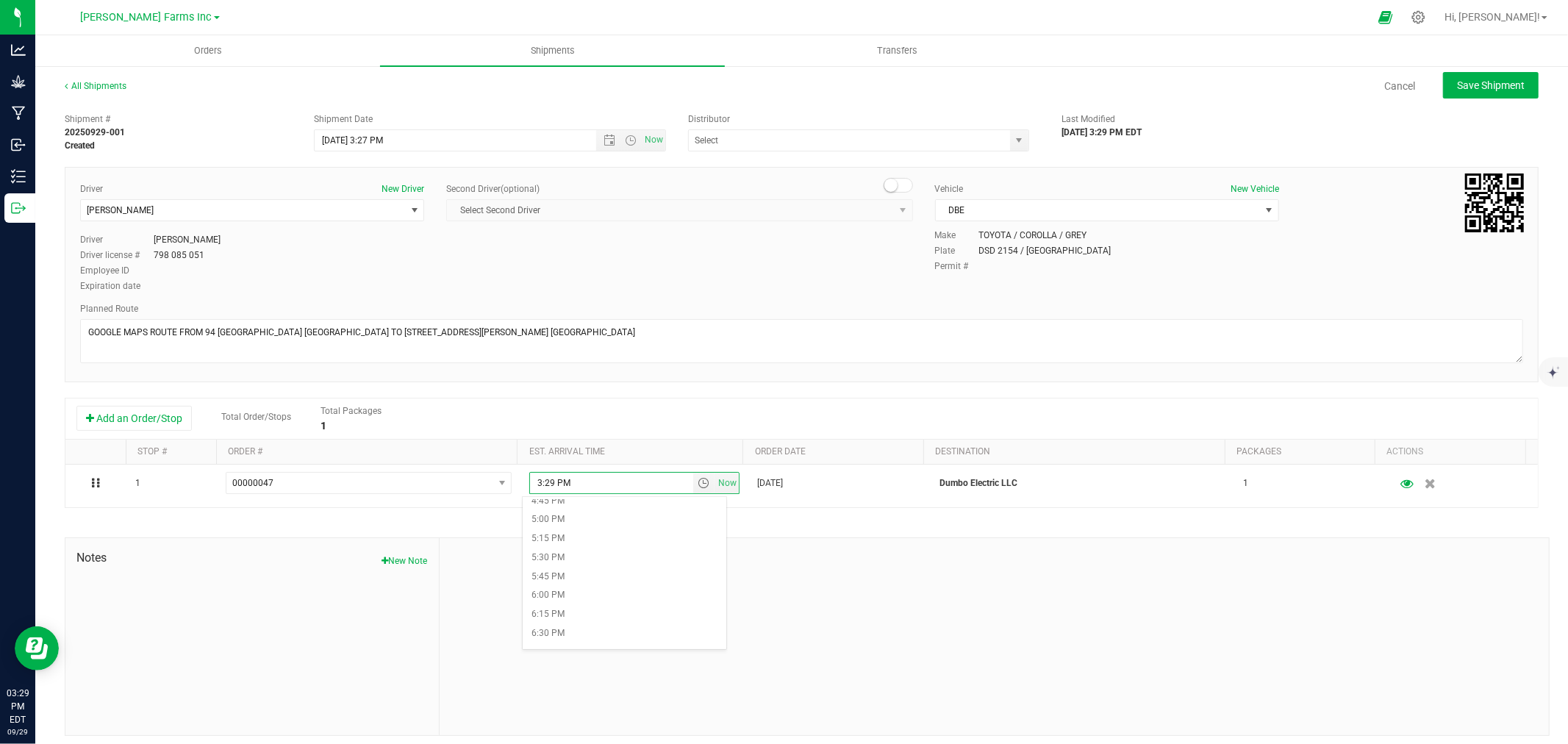
scroll to position [1306, 0]
click at [564, 560] on li "6:00 PM" at bounding box center [625, 562] width 203 height 19
click at [1457, 91] on button "Save Shipment" at bounding box center [1490, 85] width 96 height 27
type input "[DATE] 7:27 PM"
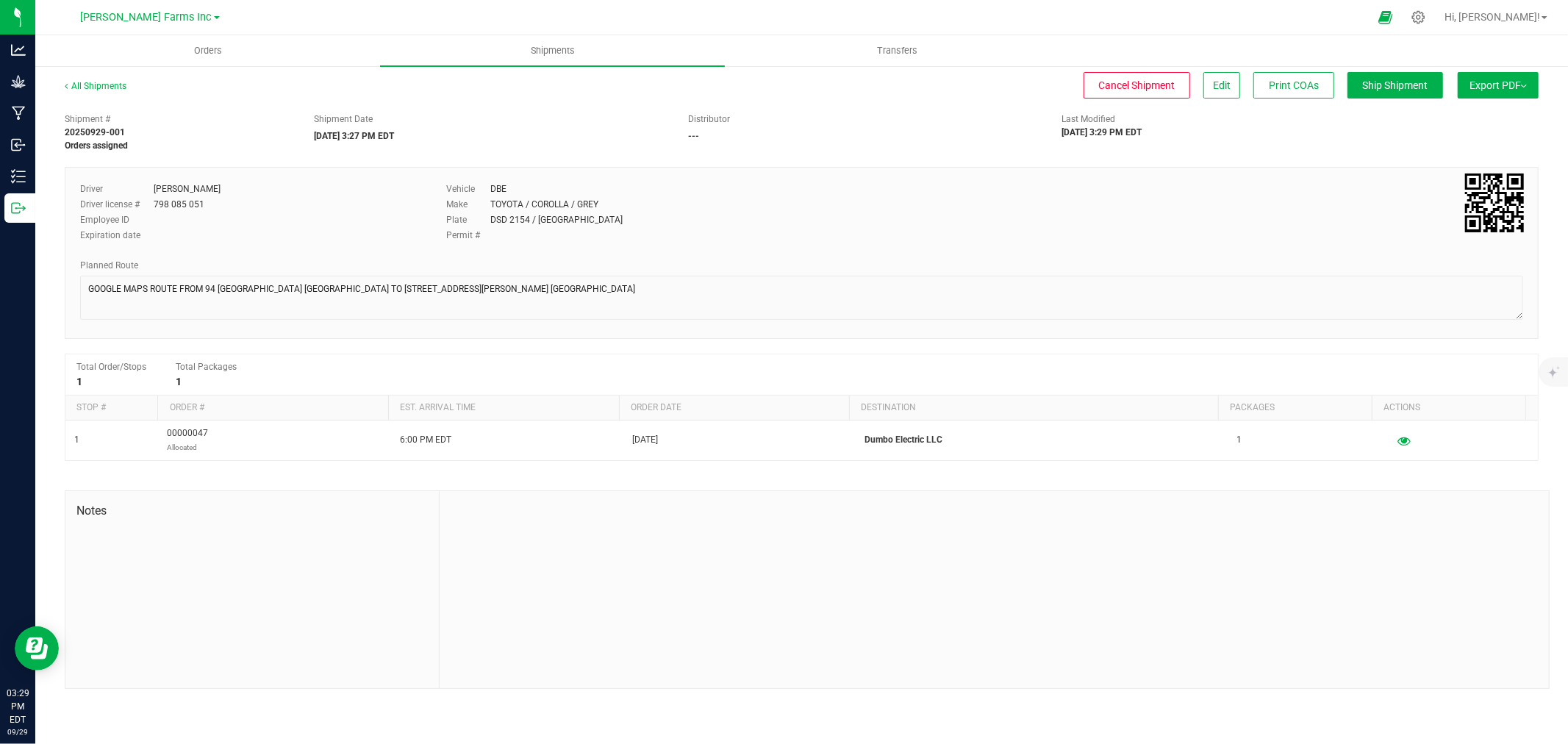
click at [1483, 91] on button "Export PDF" at bounding box center [1498, 85] width 81 height 27
click at [1474, 118] on span "Manifest by Package ID" at bounding box center [1476, 117] width 94 height 10
click at [1401, 87] on span "Ship Shipment" at bounding box center [1395, 85] width 65 height 12
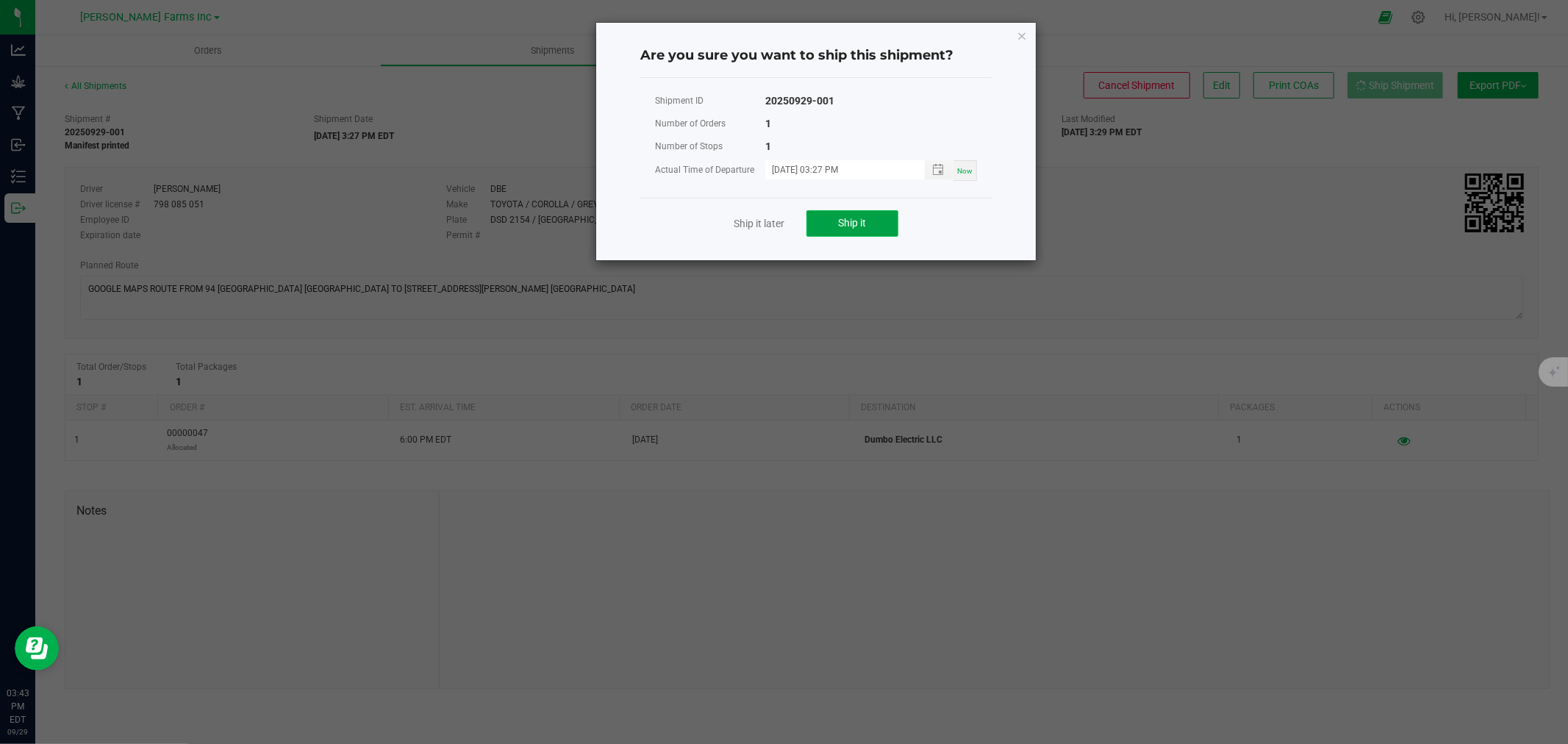
click at [869, 222] on button "Ship it" at bounding box center [852, 223] width 92 height 27
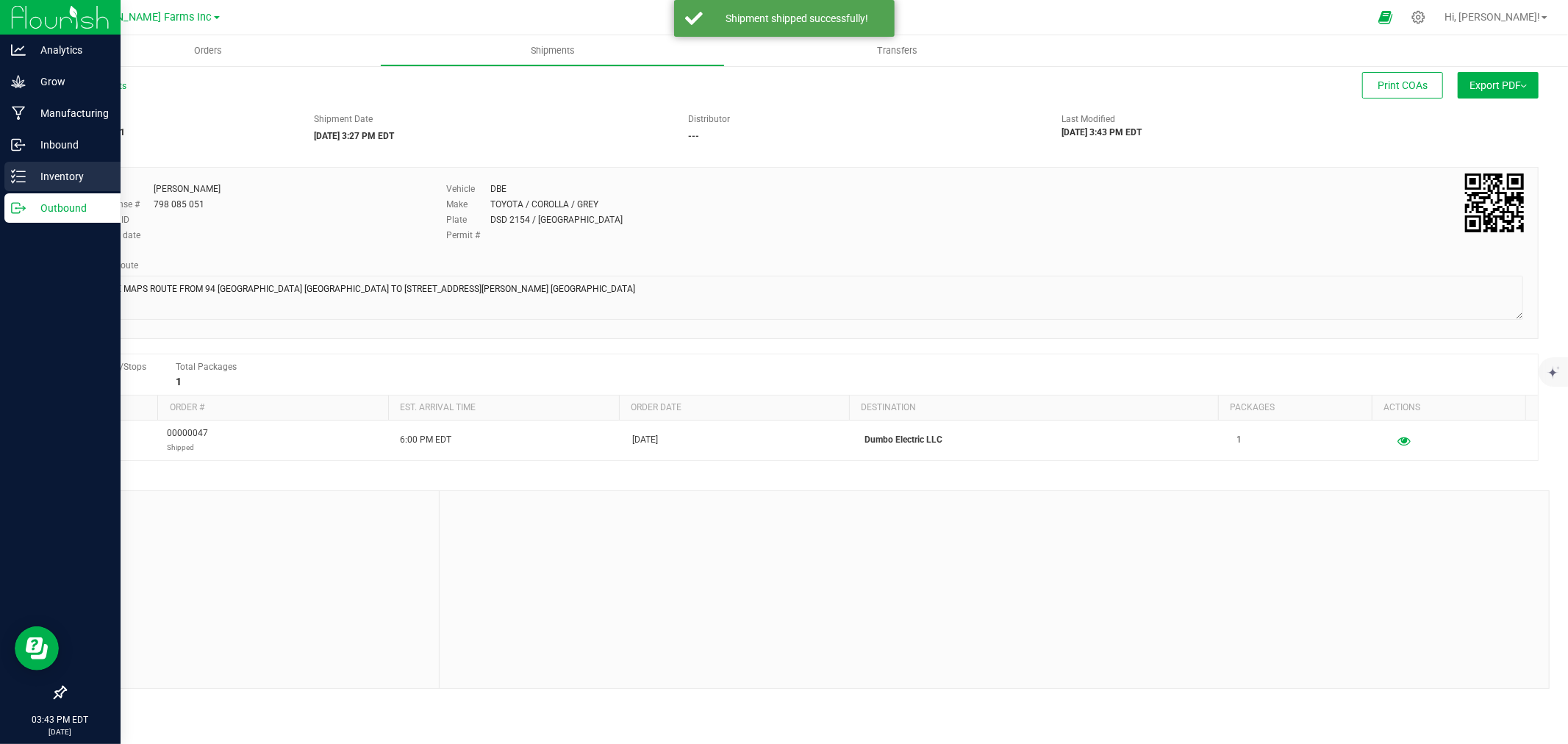
click at [55, 175] on p "Inventory" at bounding box center [69, 177] width 88 height 18
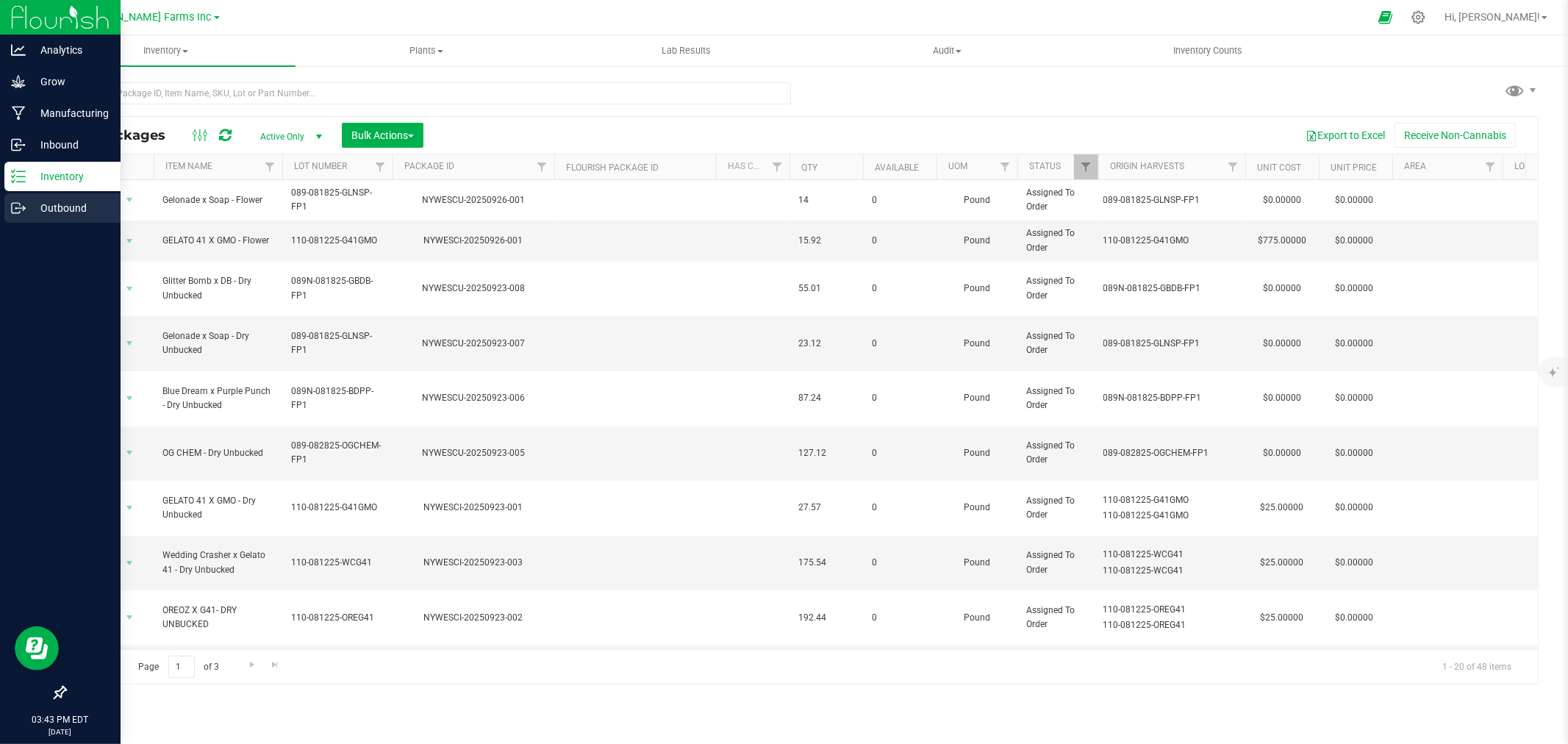
click at [79, 204] on p "Outbound" at bounding box center [69, 208] width 88 height 18
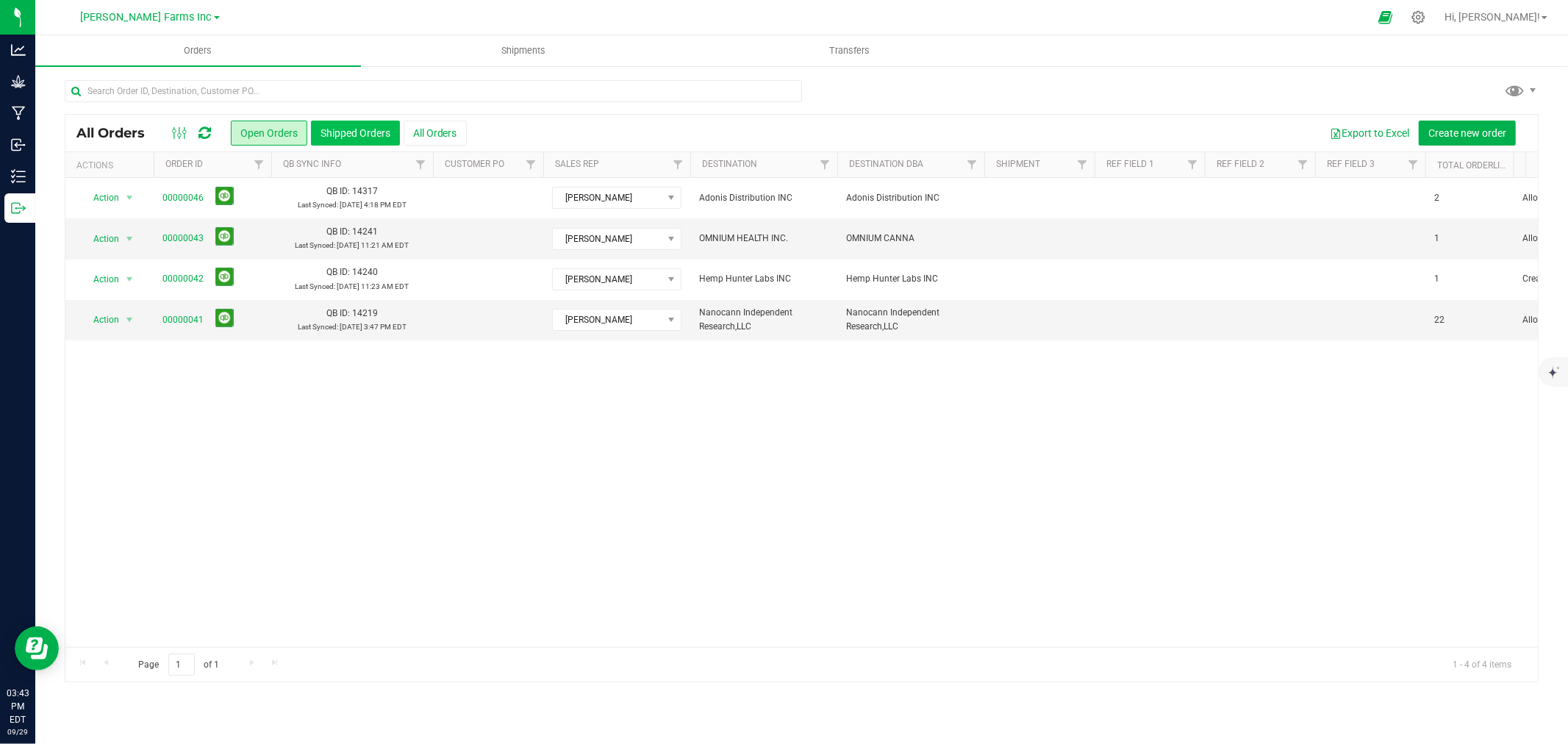
click at [353, 135] on button "Shipped Orders" at bounding box center [355, 132] width 89 height 25
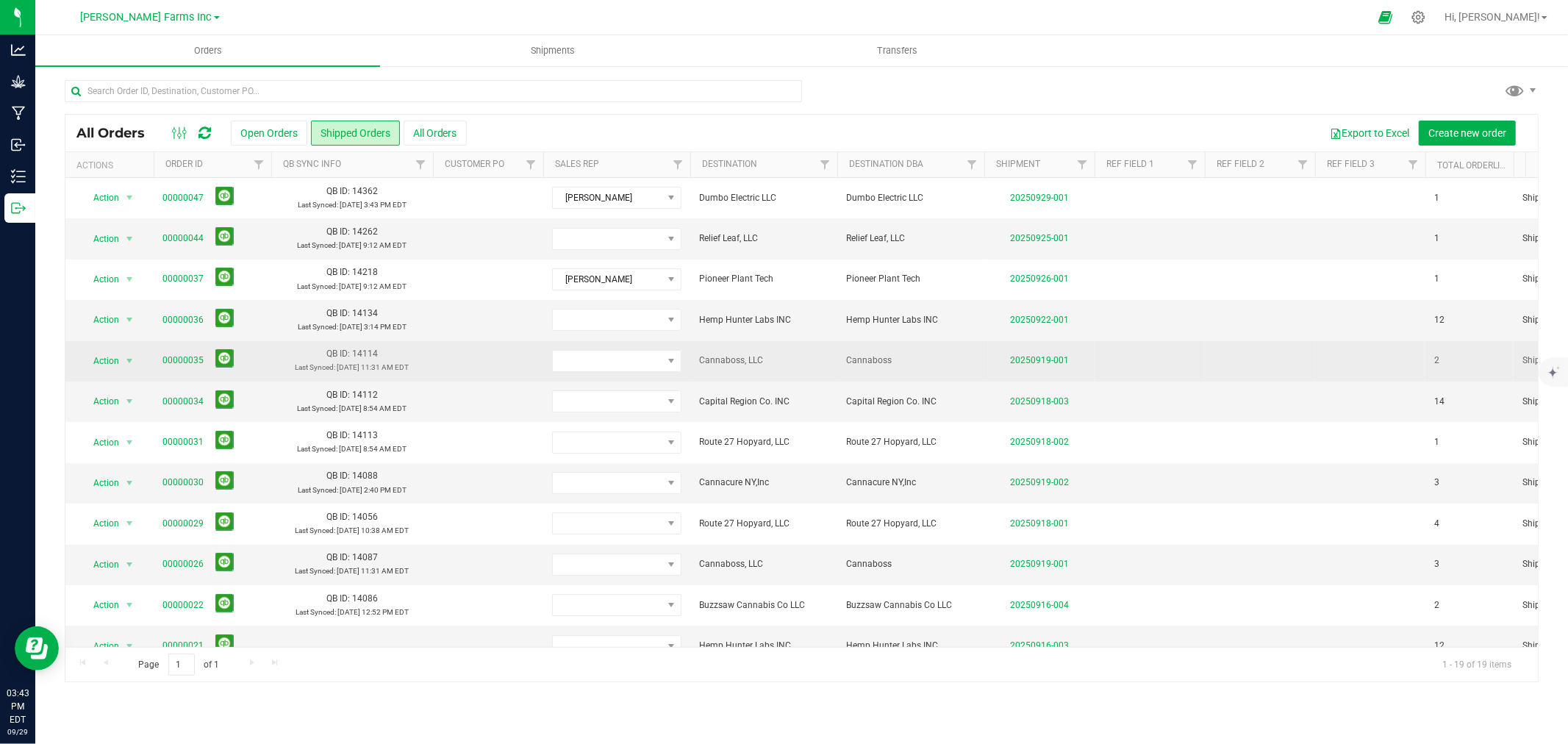
scroll to position [82, 0]
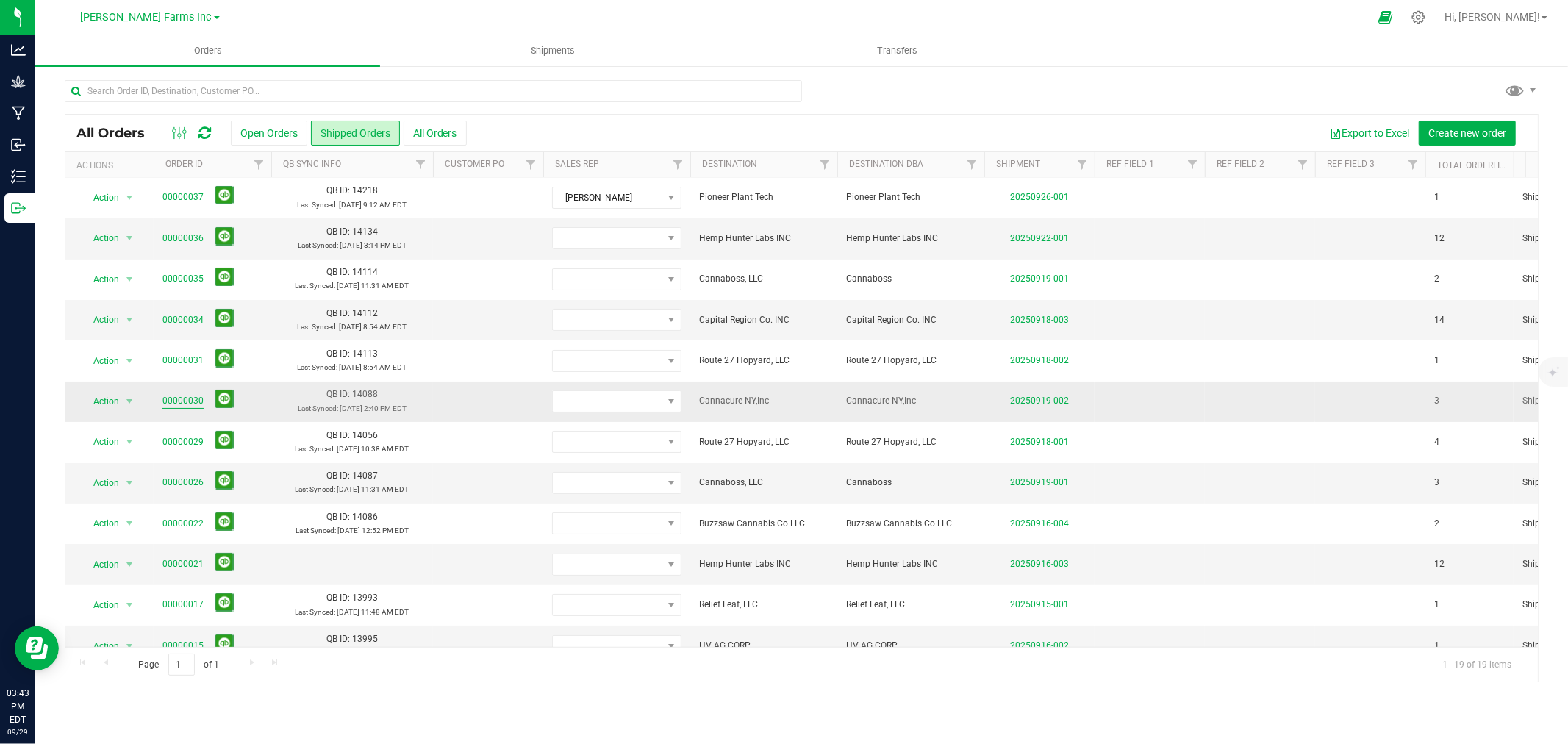
click at [178, 402] on link "00000030" at bounding box center [184, 401] width 41 height 14
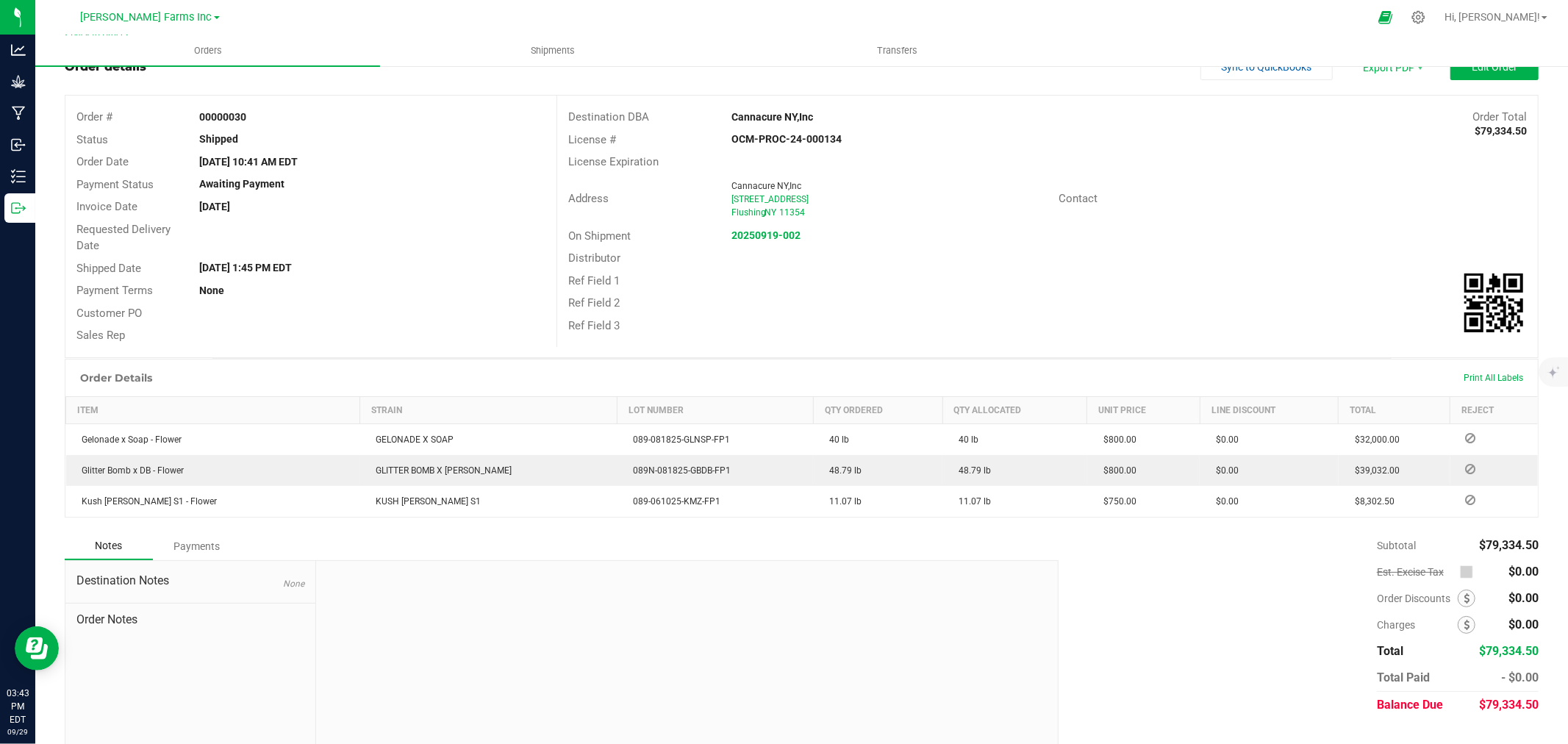
scroll to position [81, 0]
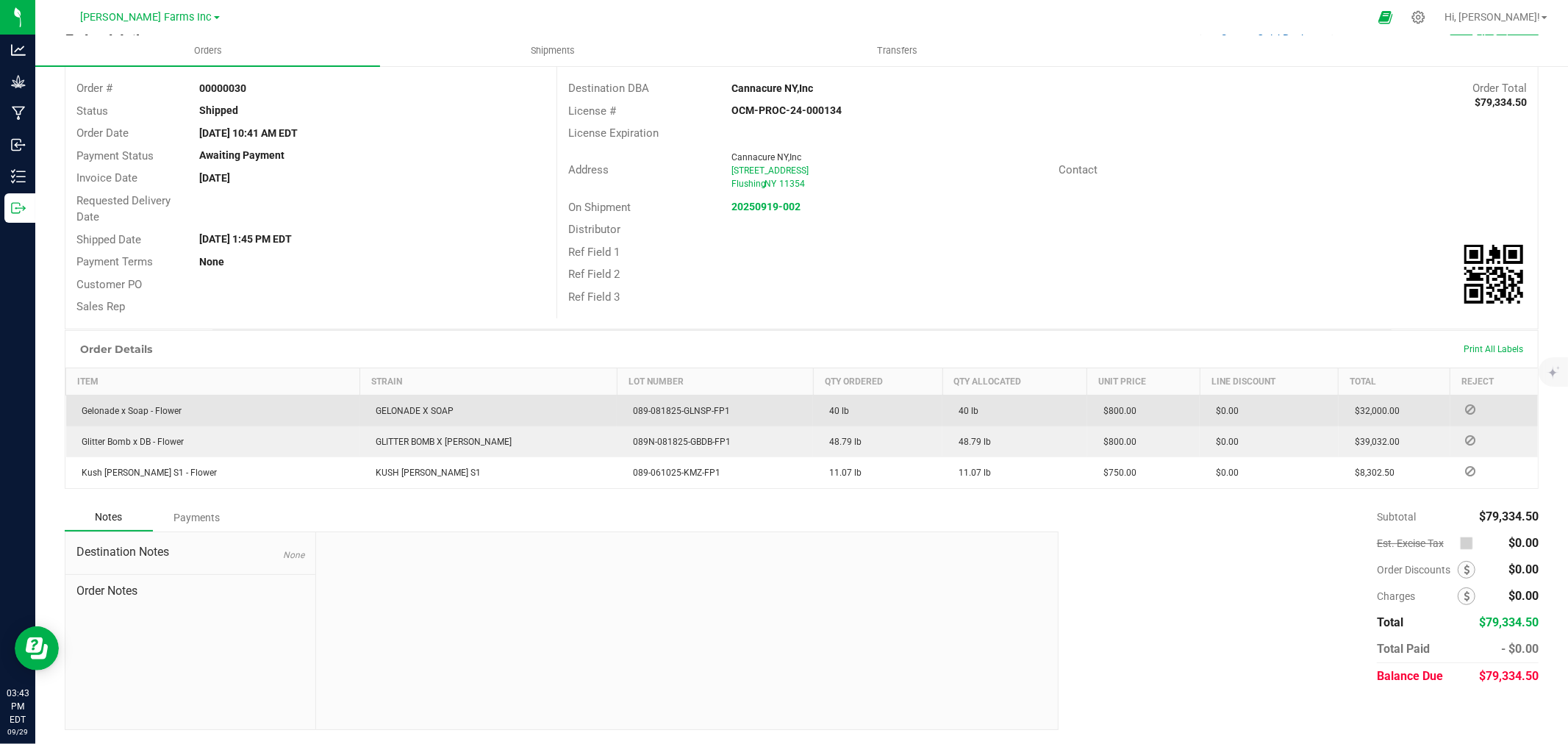
click at [1464, 407] on span at bounding box center [1470, 409] width 22 height 9
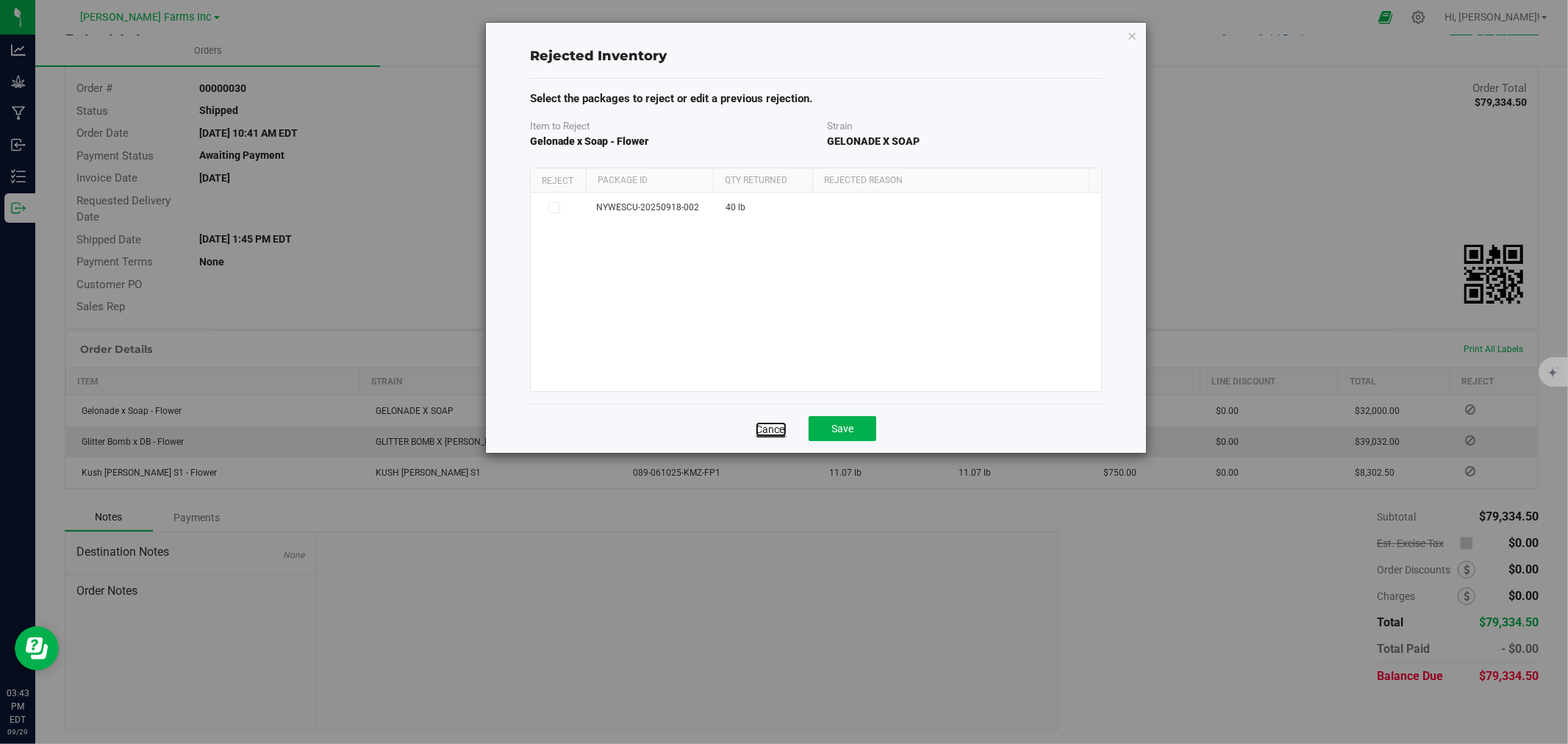
click at [762, 431] on link "Cancel" at bounding box center [771, 429] width 31 height 15
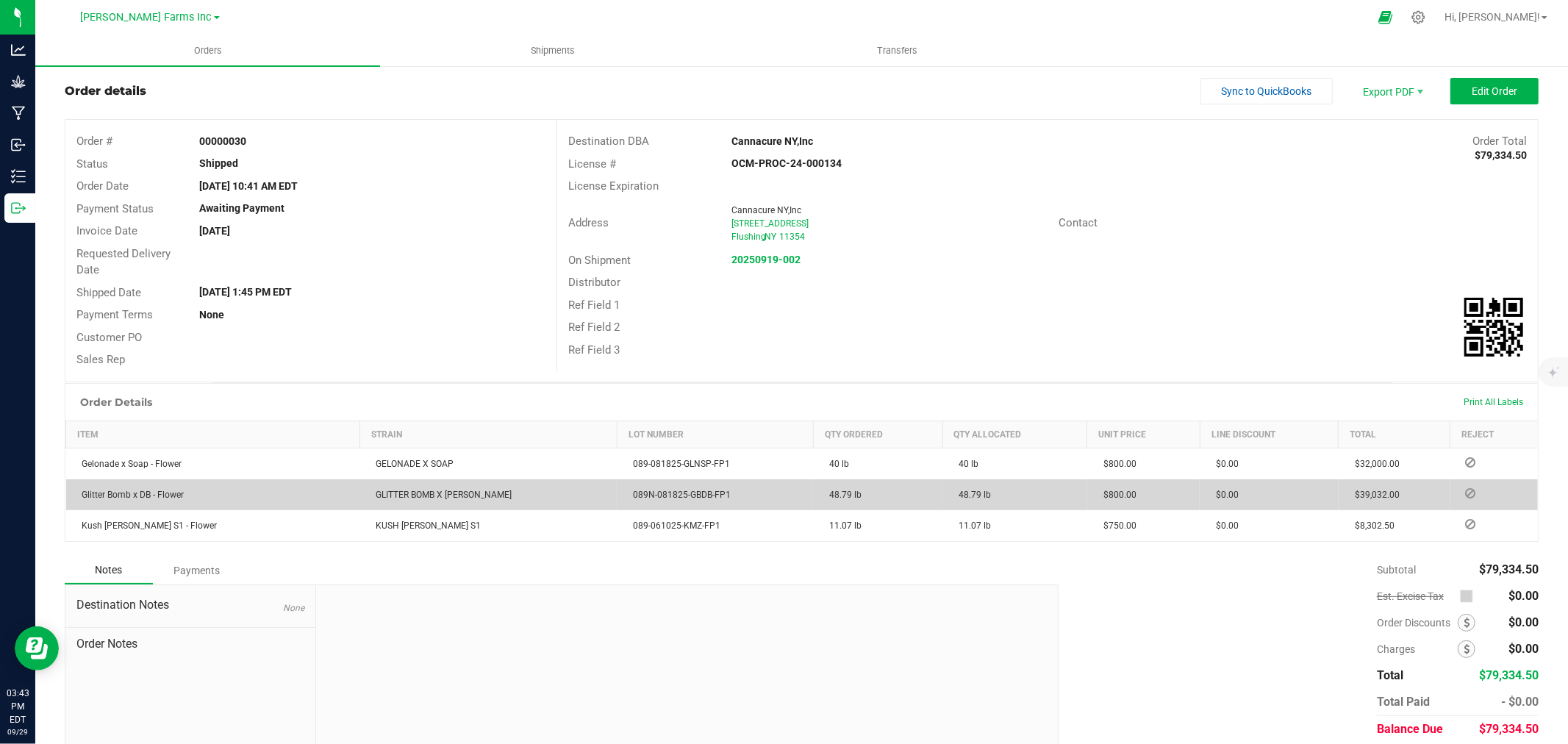
scroll to position [0, 0]
